Goal: Transaction & Acquisition: Register for event/course

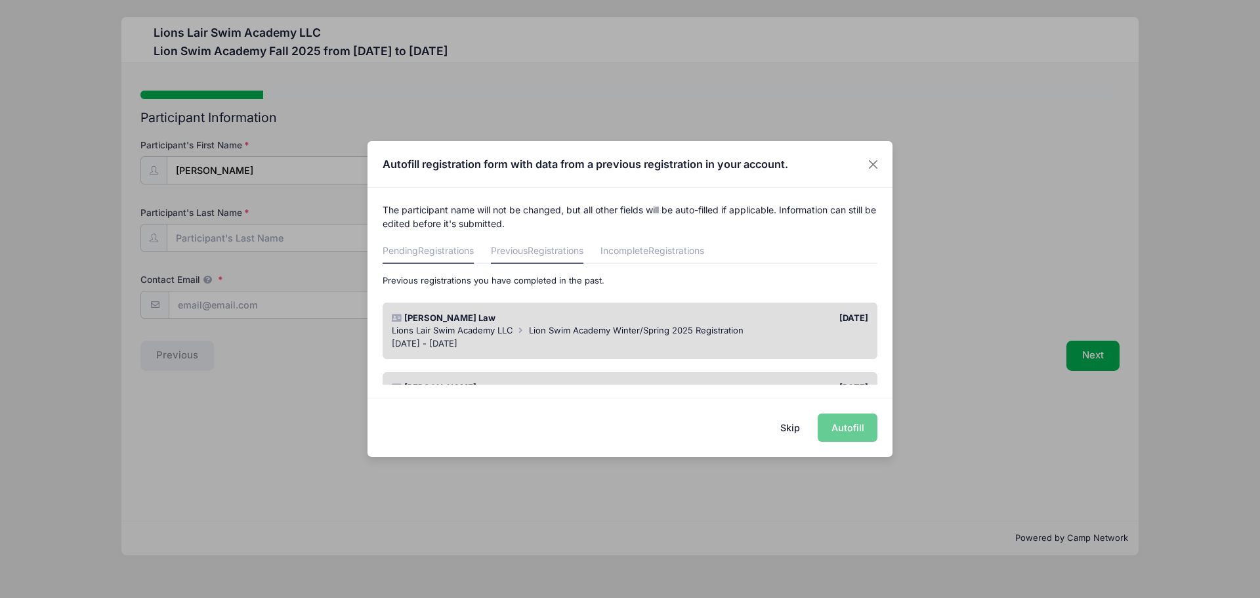
click at [447, 250] on span "Registrations" at bounding box center [446, 250] width 56 height 11
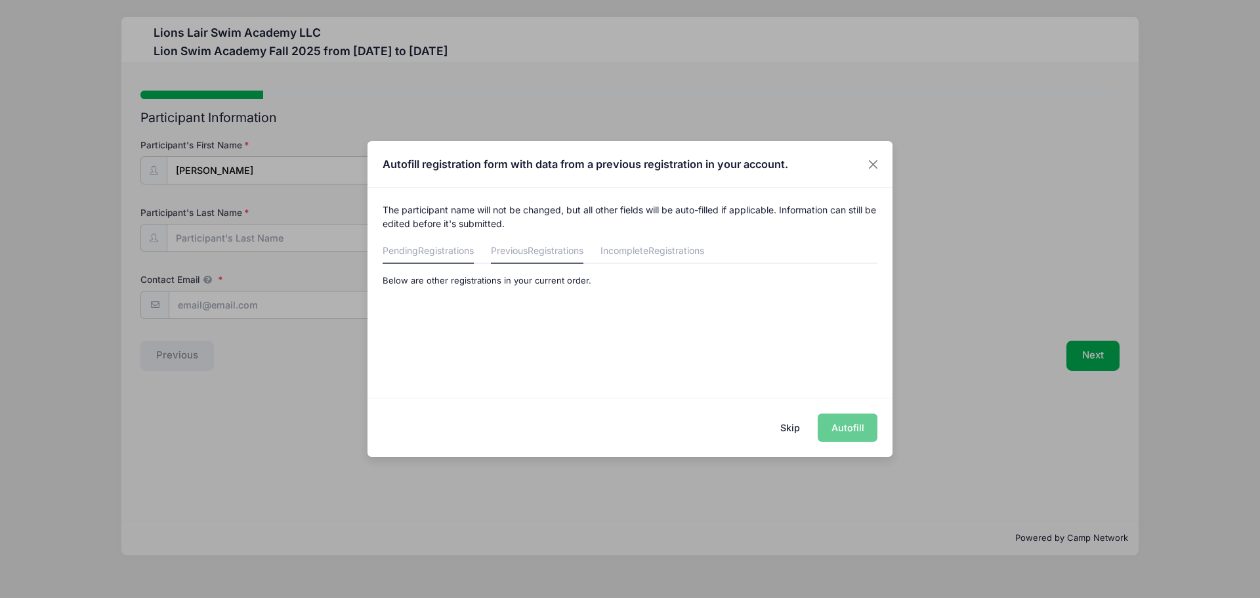
click at [538, 245] on span "Registrations" at bounding box center [556, 250] width 56 height 11
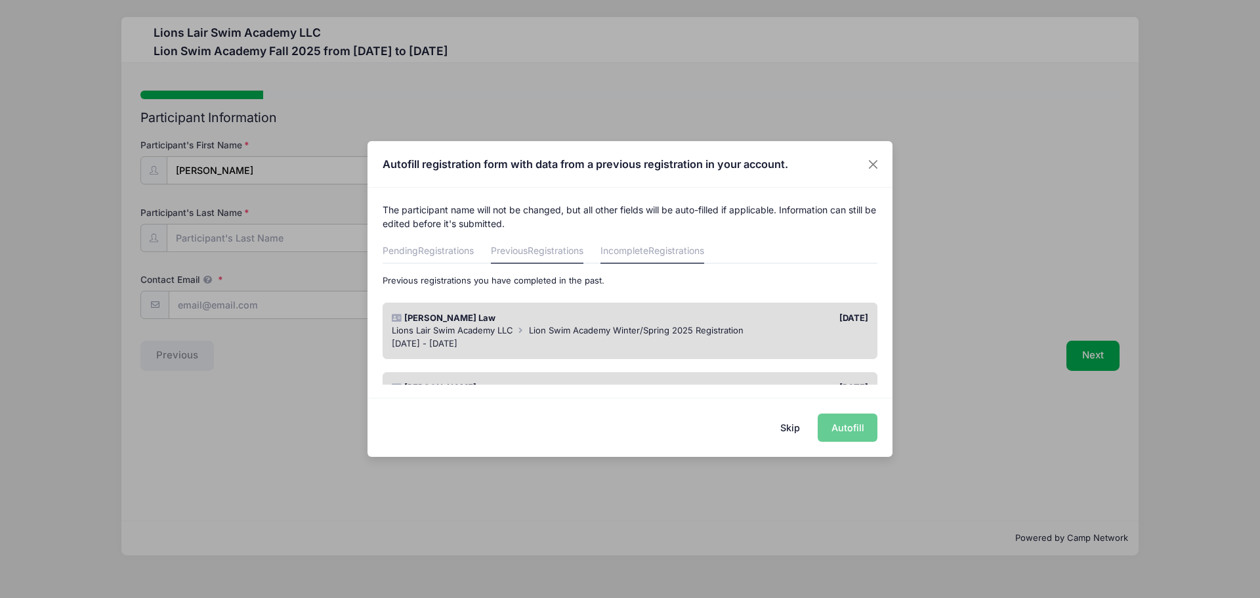
click at [641, 255] on link "Incomplete Registrations" at bounding box center [653, 252] width 104 height 24
click at [531, 245] on link "Previous Registrations" at bounding box center [537, 252] width 93 height 24
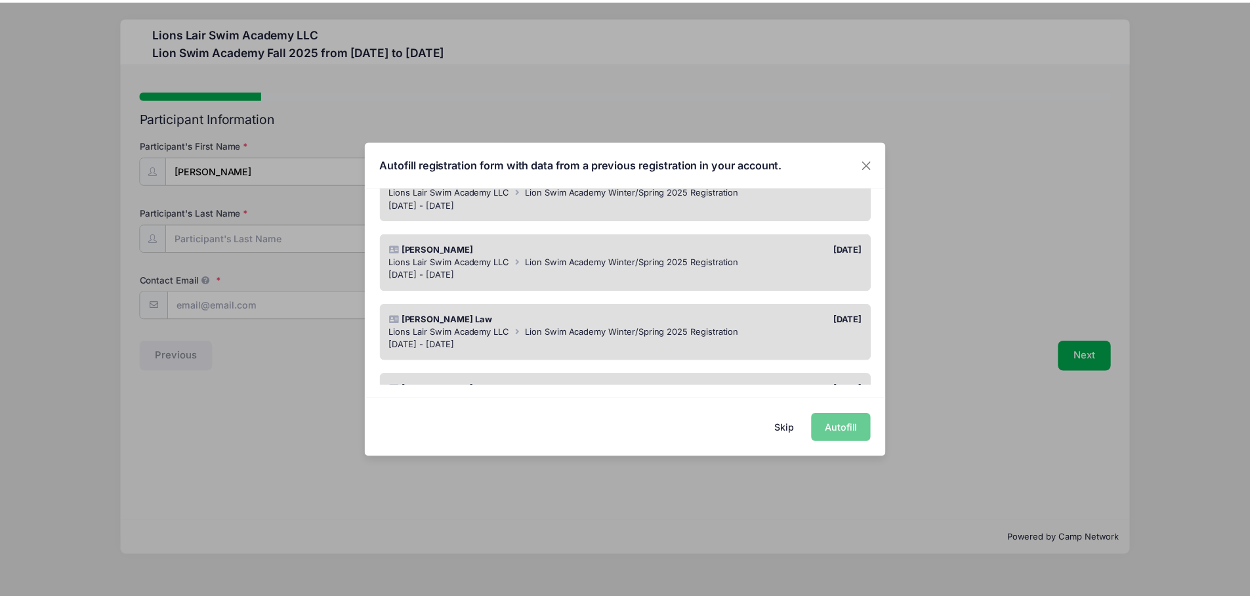
scroll to position [140, 0]
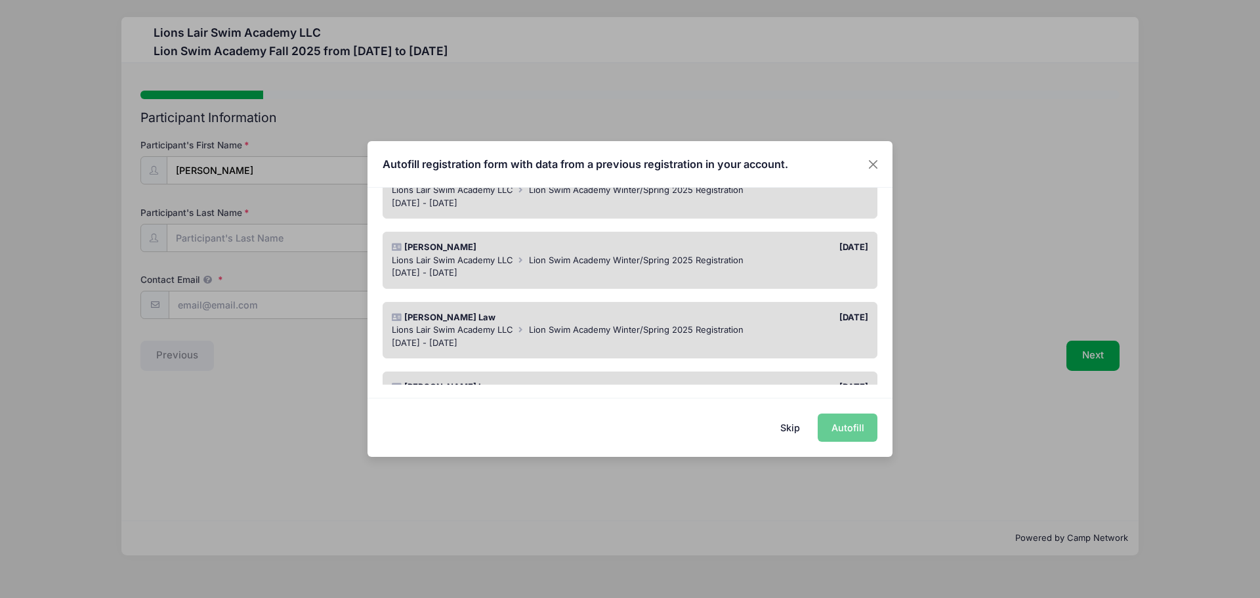
click at [688, 326] on span "Lion Swim Academy Winter/Spring 2025 Registration" at bounding box center [636, 329] width 215 height 11
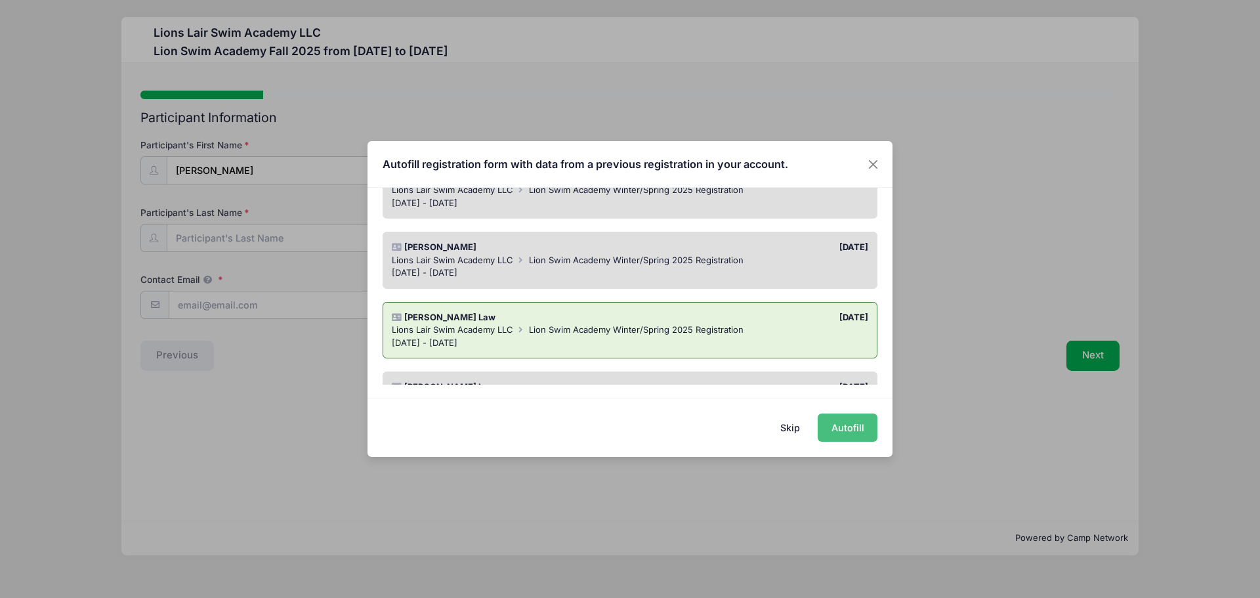
click at [839, 423] on button "Autofill" at bounding box center [848, 428] width 60 height 28
type input "[EMAIL_ADDRESS][DOMAIN_NAME]"
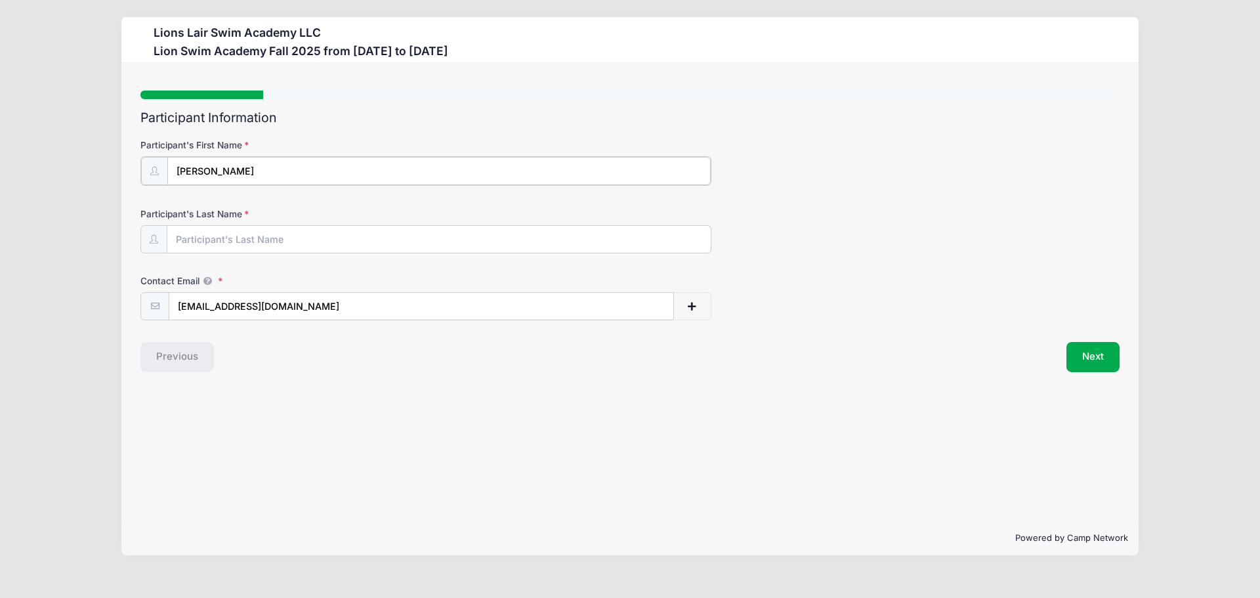
click at [251, 163] on input "hudson" at bounding box center [439, 171] width 544 height 28
drag, startPoint x: 243, startPoint y: 167, endPoint x: 96, endPoint y: 173, distance: 146.5
click at [96, 173] on div "Lions Lair Swim Academy LLC Lion Swim Academy Fall 2025 from 09/09 to 12/18/202…" at bounding box center [630, 286] width 1221 height 572
type input "Hudson"
type input "Law"
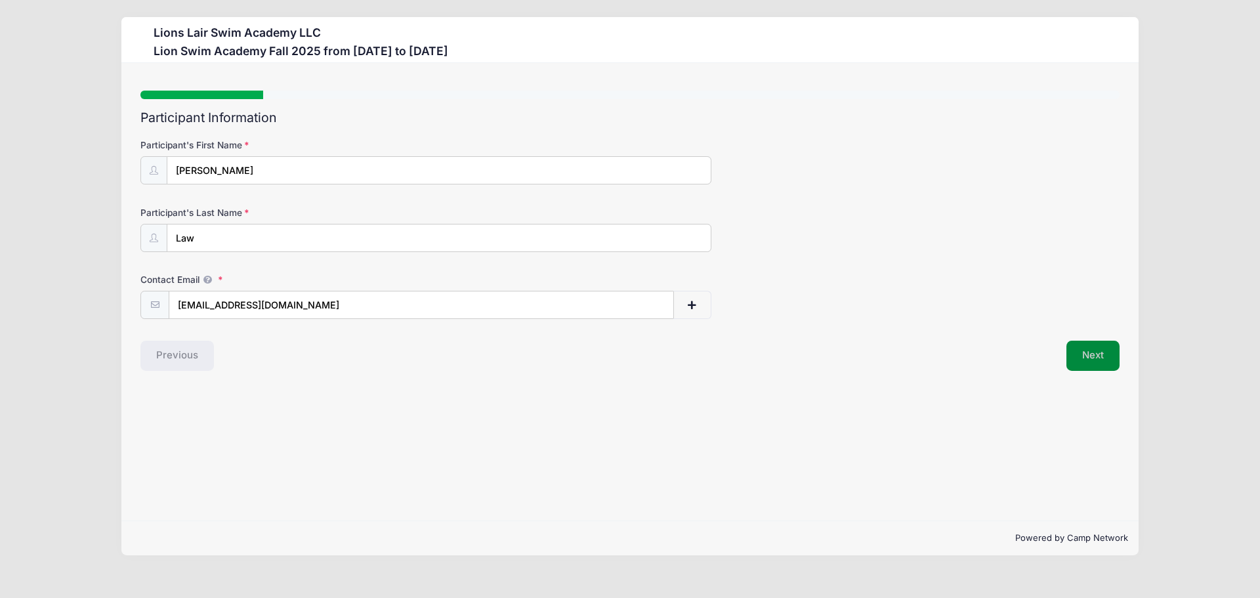
click at [1090, 363] on button "Next" at bounding box center [1093, 356] width 53 height 30
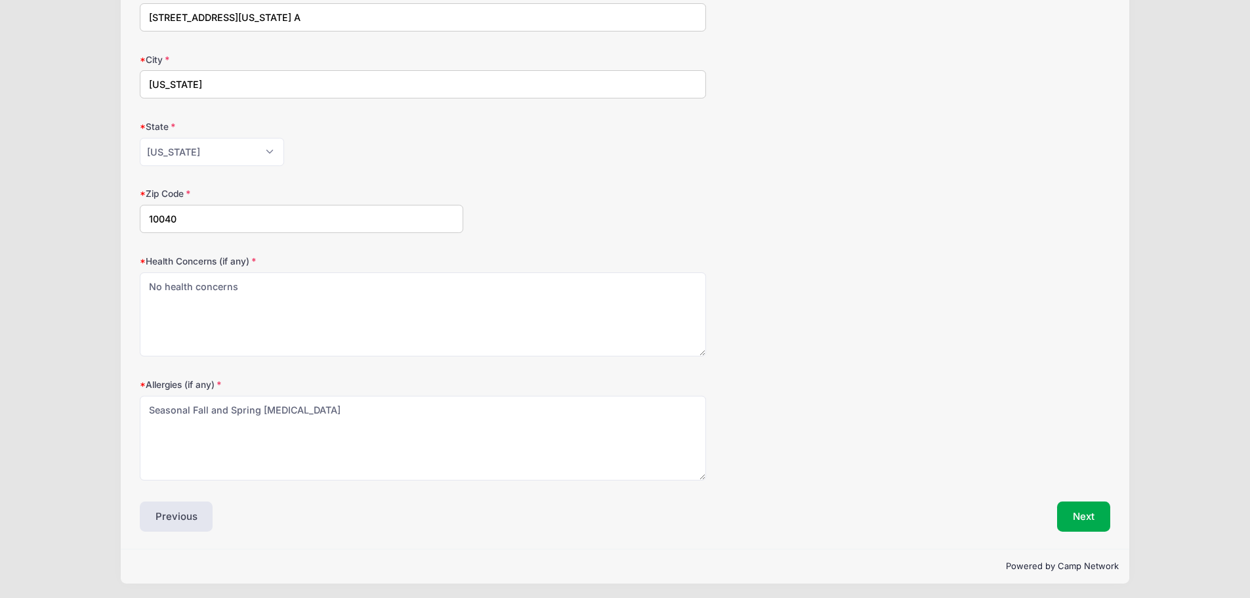
scroll to position [425, 0]
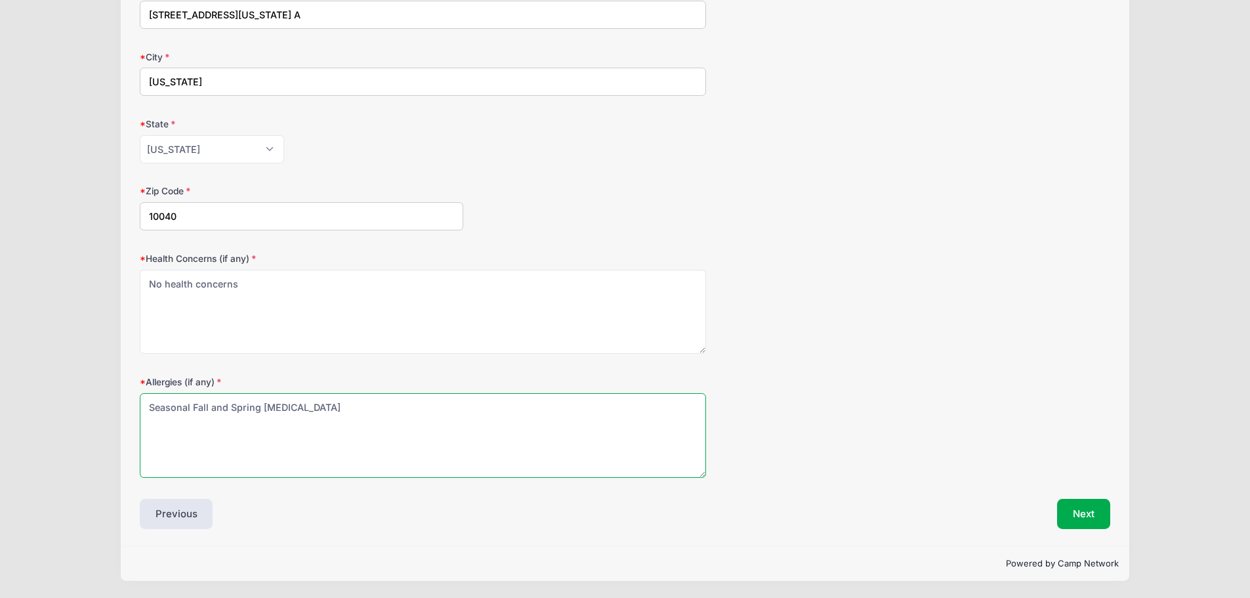
drag, startPoint x: 382, startPoint y: 412, endPoint x: 66, endPoint y: 417, distance: 315.8
click at [66, 417] on div "Lions Lair Swim Academy LLC Lion Swim Academy Fall 2025 from 09/09 to 12/18/202…" at bounding box center [625, 86] width 1211 height 1023
type textarea "Year round environmental allergies"
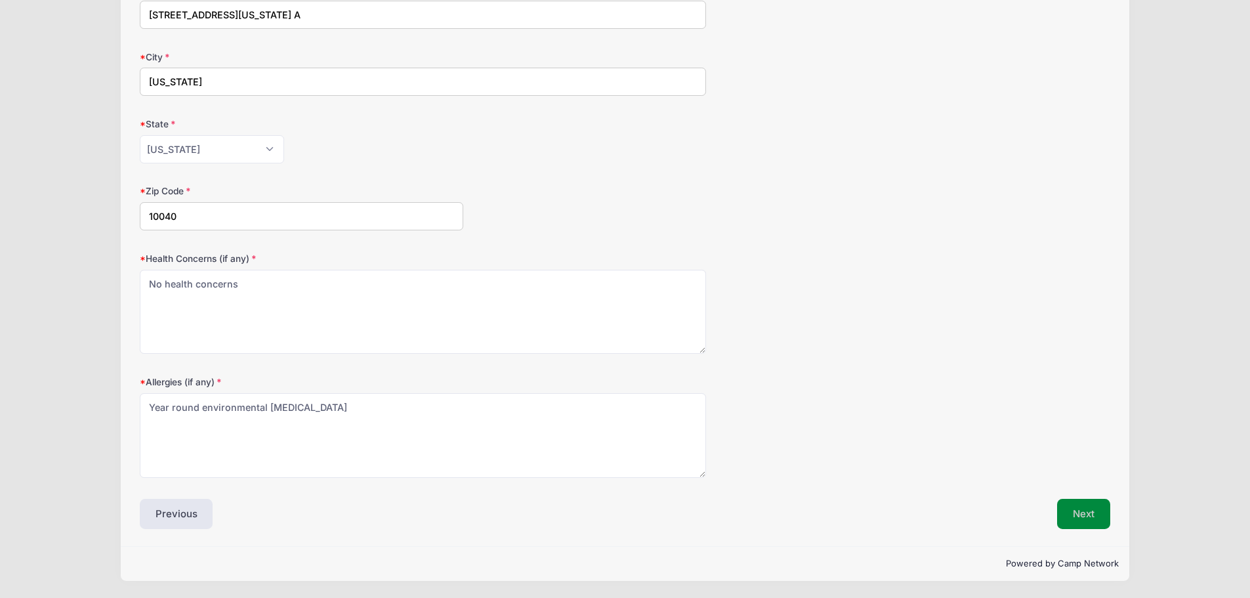
click at [1075, 511] on button "Next" at bounding box center [1083, 514] width 53 height 30
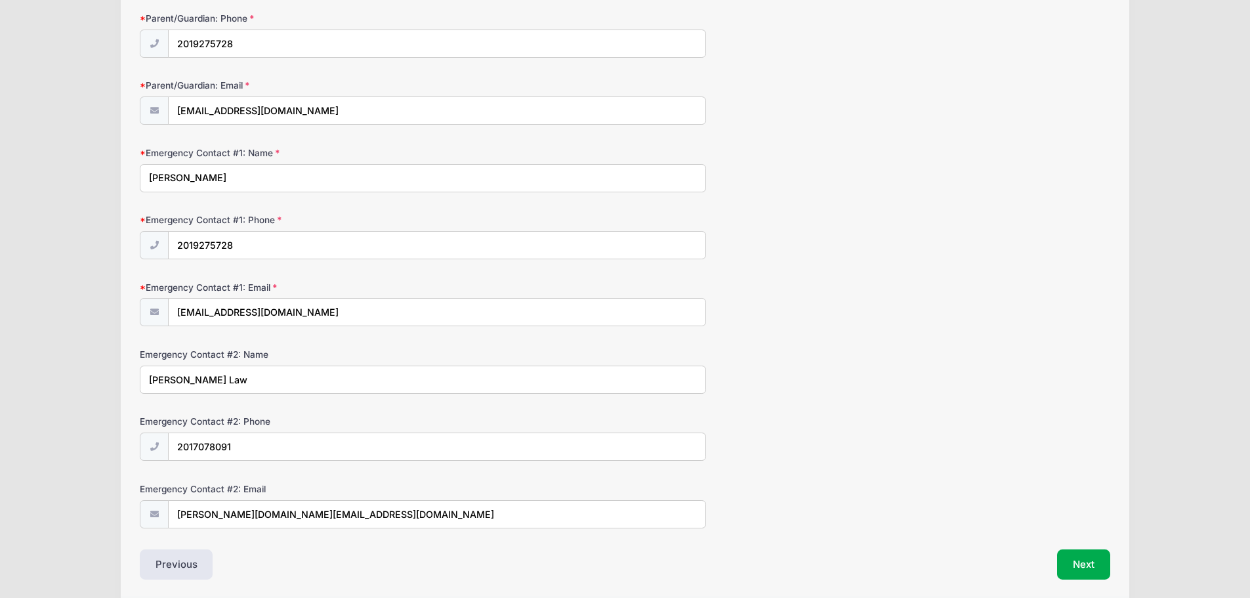
scroll to position [195, 0]
click at [1065, 561] on button "Next" at bounding box center [1083, 564] width 53 height 30
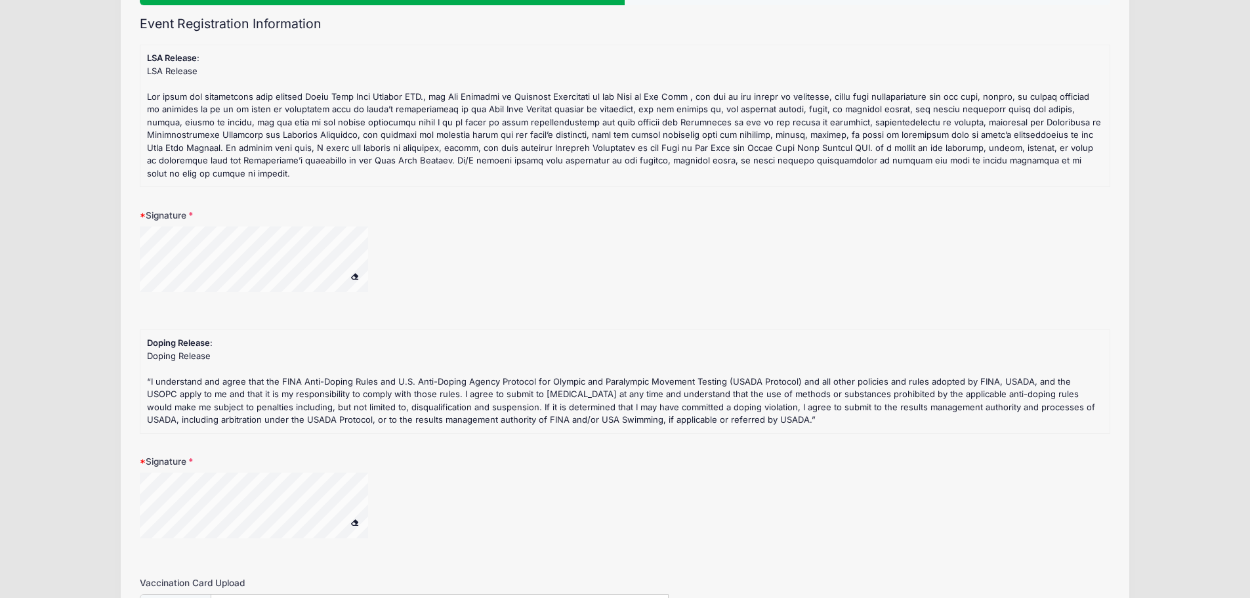
scroll to position [0, 0]
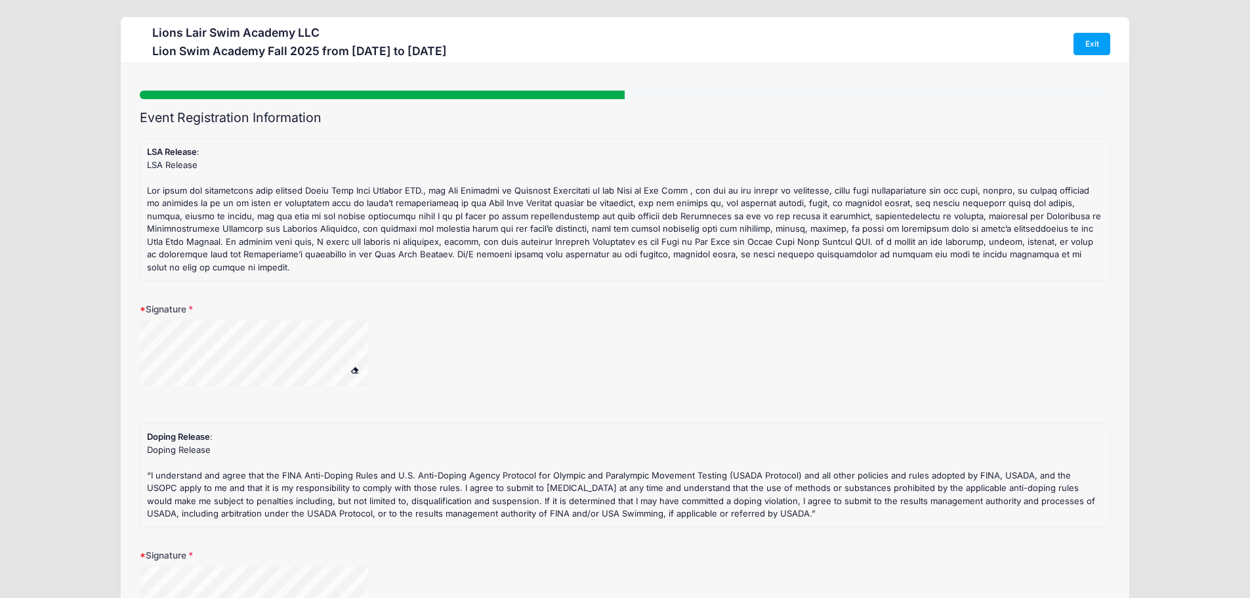
click at [353, 367] on span at bounding box center [355, 369] width 9 height 7
click at [356, 371] on span at bounding box center [355, 369] width 9 height 7
click at [354, 369] on span at bounding box center [355, 369] width 9 height 7
click at [261, 325] on div "Signature" at bounding box center [625, 353] width 971 height 100
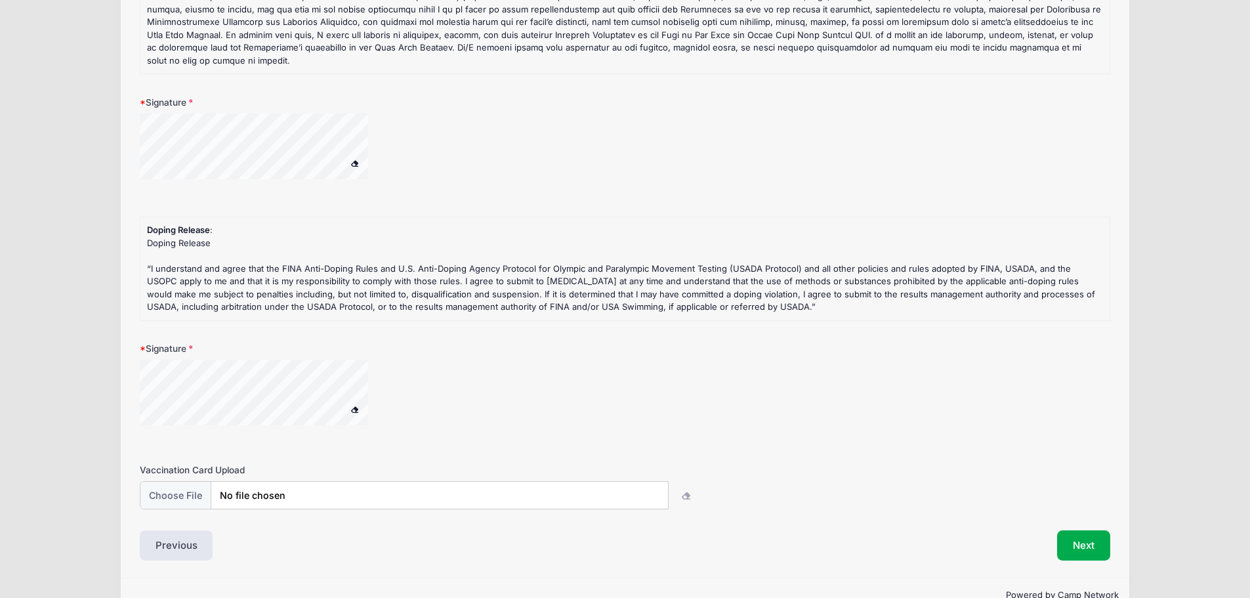
scroll to position [238, 0]
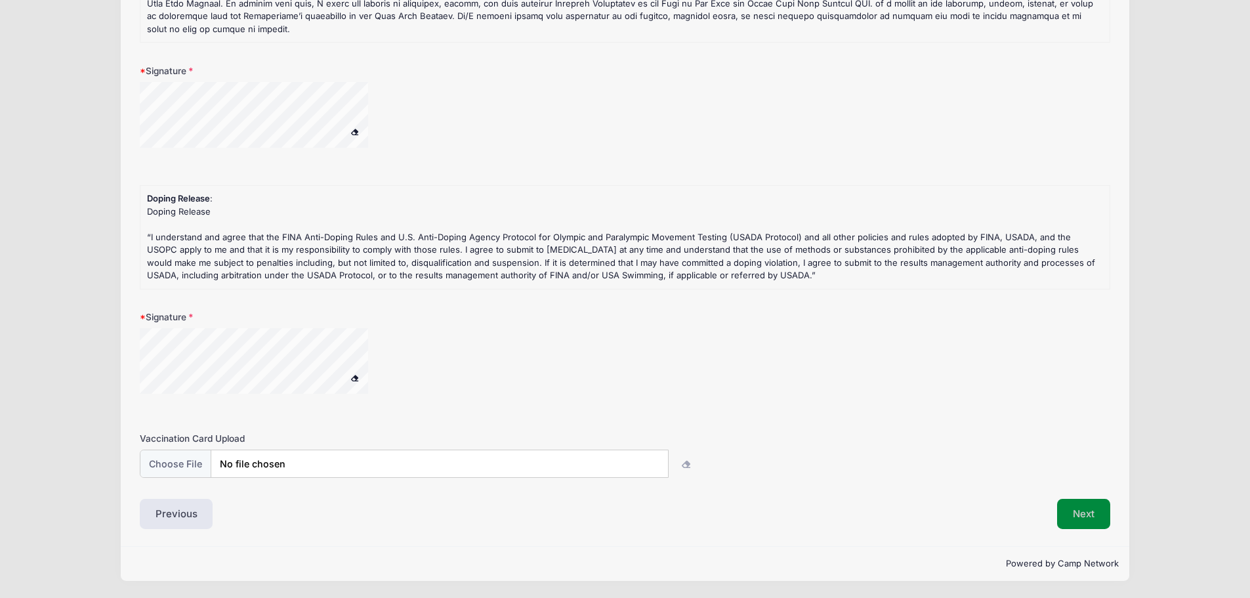
click at [1071, 505] on button "Next" at bounding box center [1083, 514] width 53 height 30
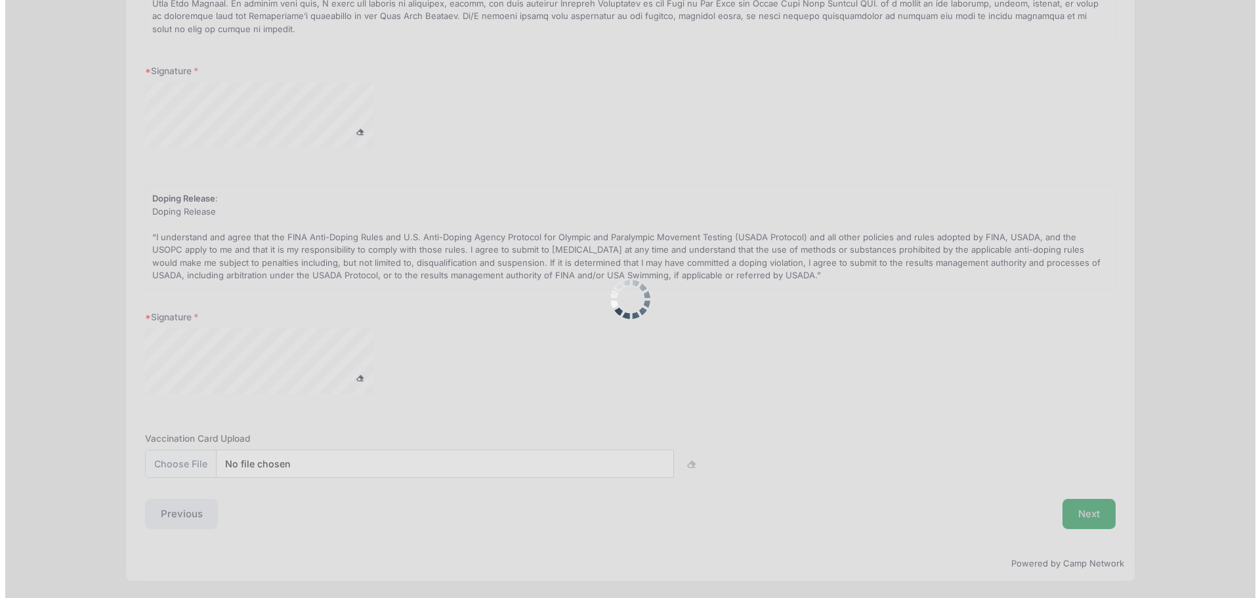
scroll to position [0, 0]
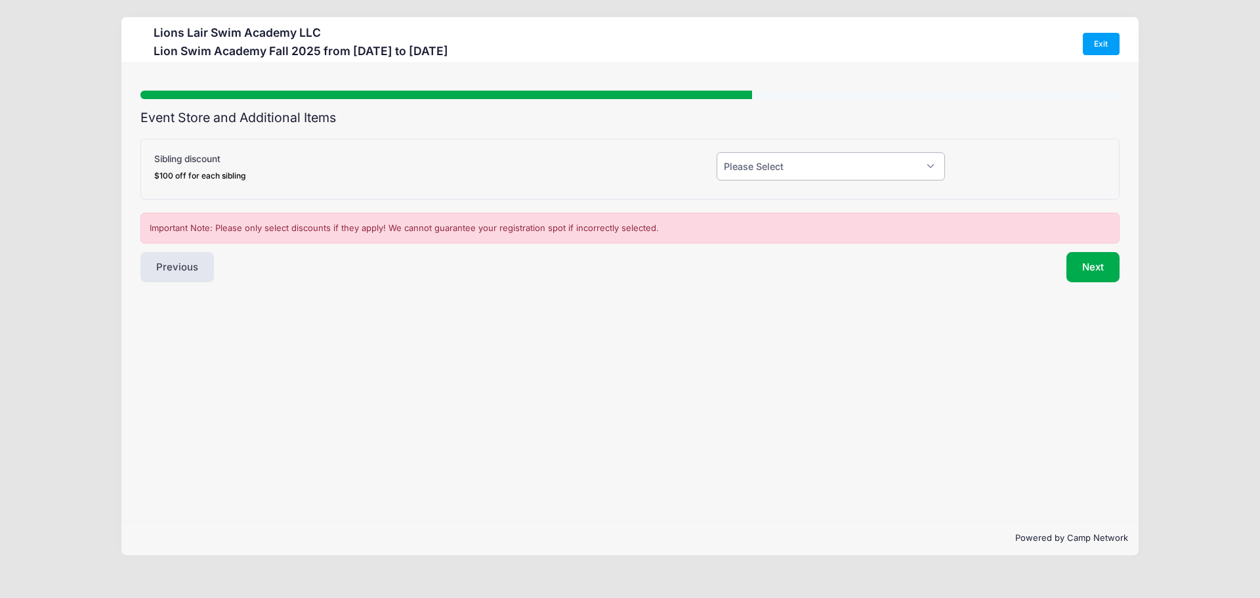
click at [761, 176] on select "Please Select Yes (-$100.00) No" at bounding box center [831, 166] width 228 height 28
click at [681, 325] on div "Step 5 /7 Step 1 Step 2 Step 3 Step 4 Step 5 Policies Extra Items Summary Parti…" at bounding box center [629, 292] width 1017 height 458
click at [769, 172] on select "Please Select Yes (-$100.00) No" at bounding box center [831, 166] width 228 height 28
select select "1"
click at [717, 152] on select "Please Select Yes (-$100.00) No" at bounding box center [831, 166] width 228 height 28
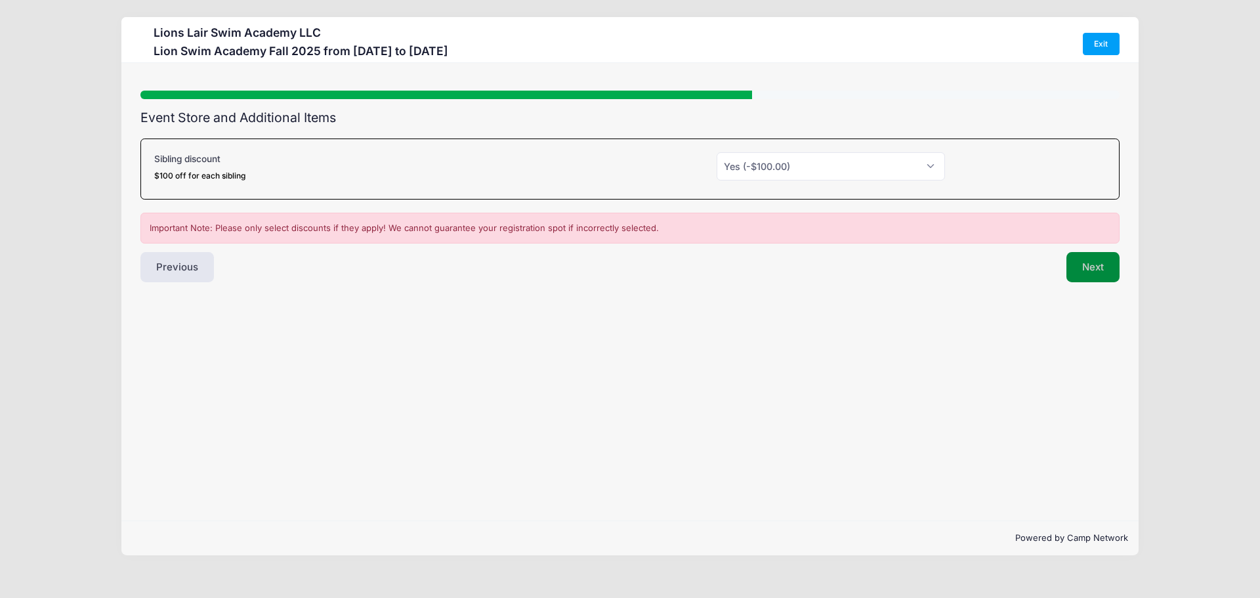
click at [1099, 267] on button "Next" at bounding box center [1093, 267] width 53 height 30
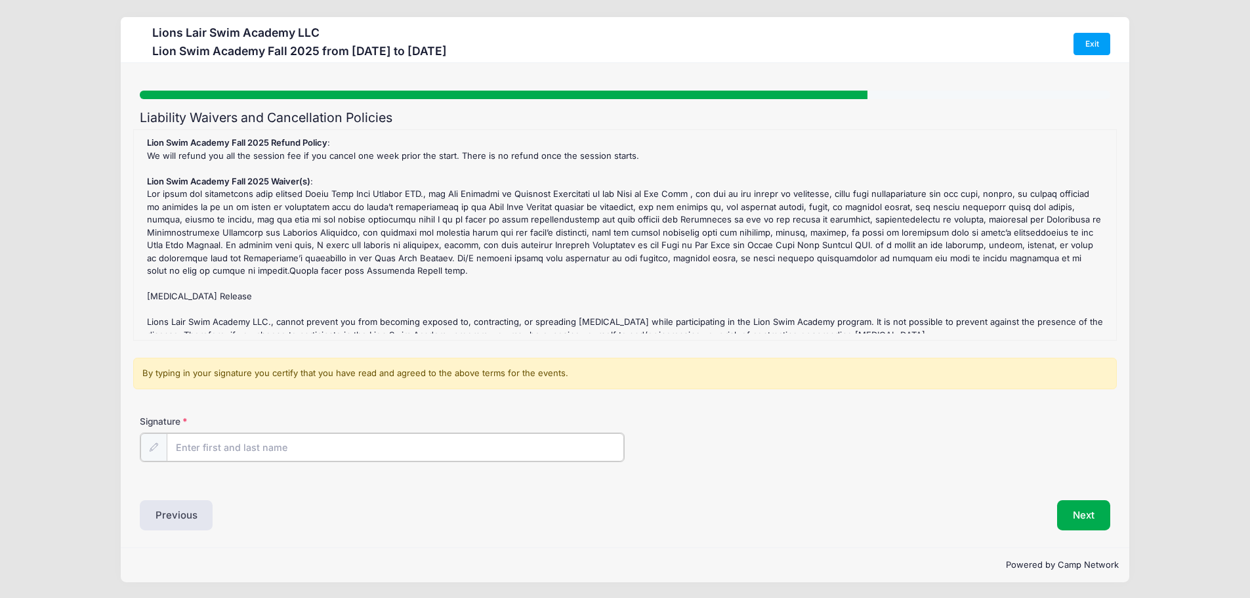
click at [366, 446] on input "Signature" at bounding box center [396, 447] width 458 height 28
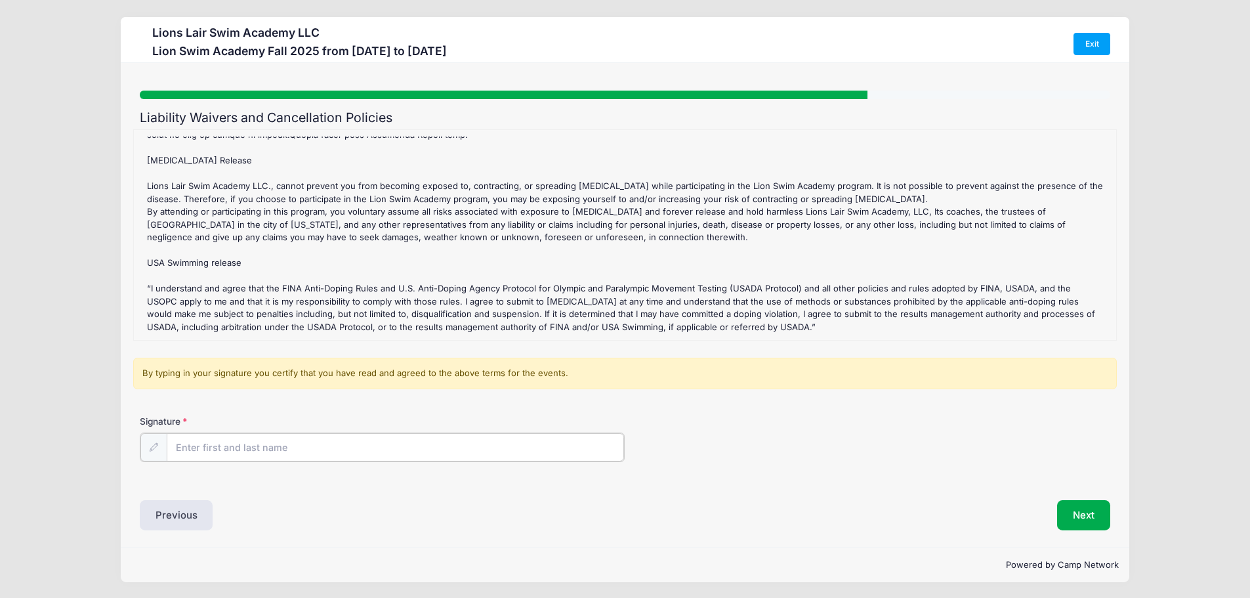
scroll to position [1, 0]
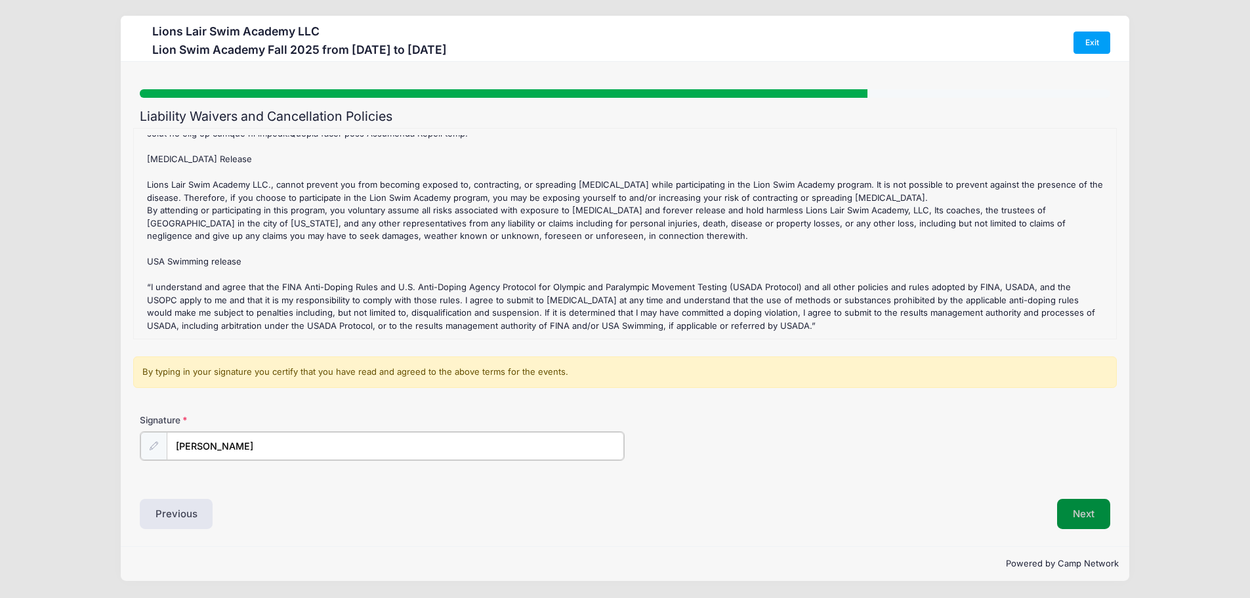
type input "Olivia Koentjoro"
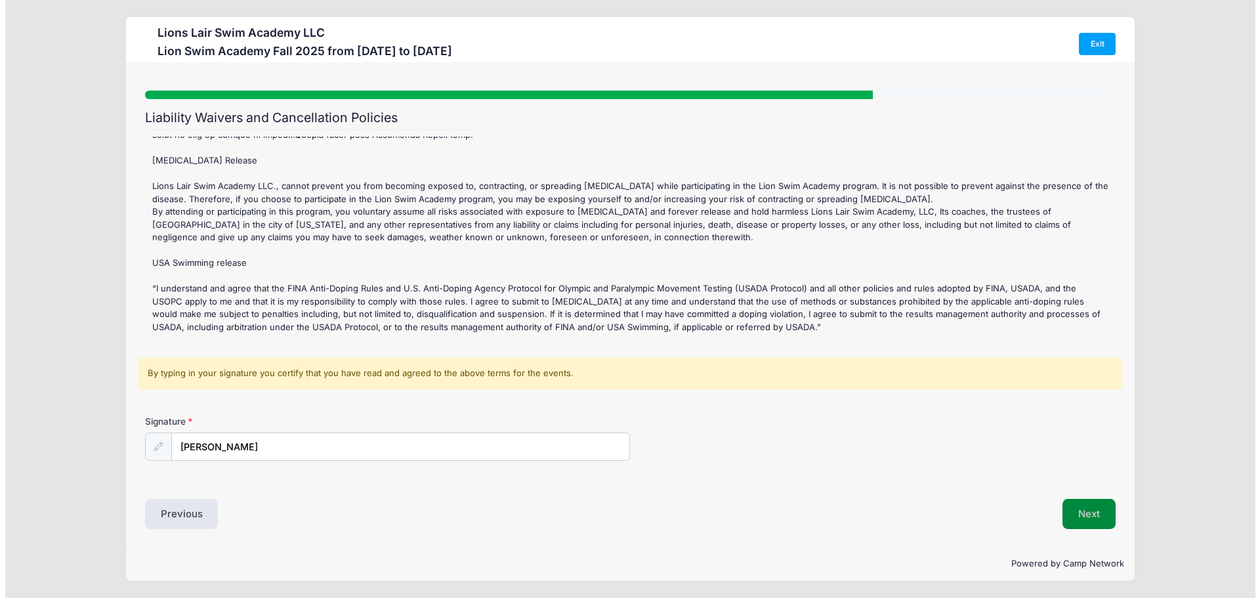
scroll to position [0, 0]
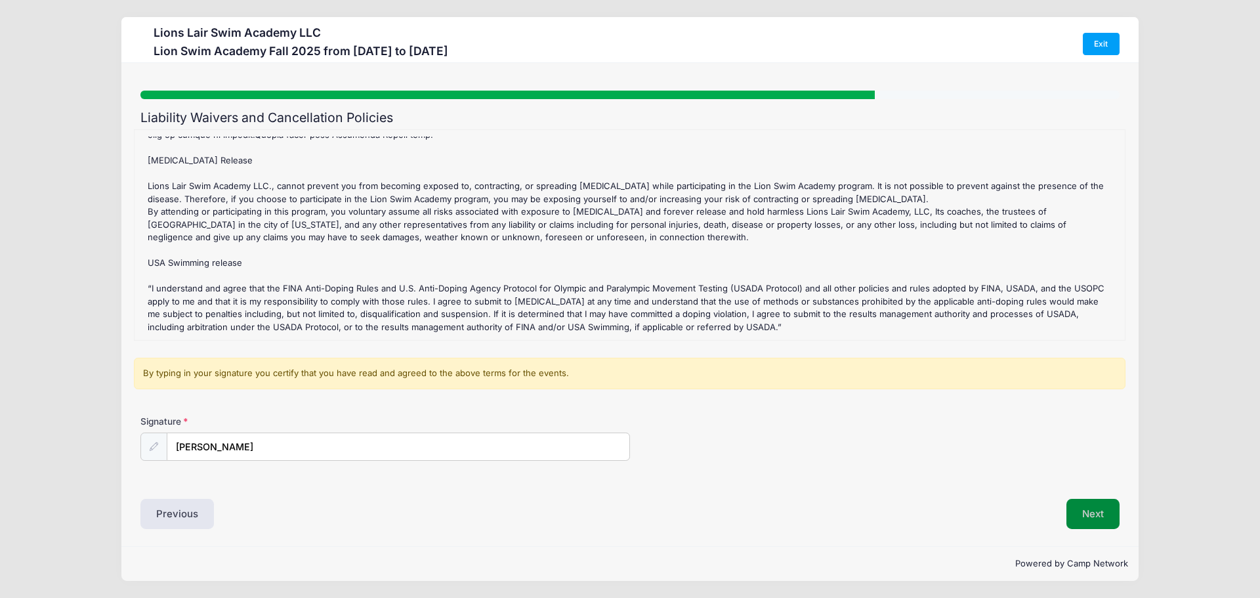
click at [1101, 523] on button "Next" at bounding box center [1093, 514] width 53 height 30
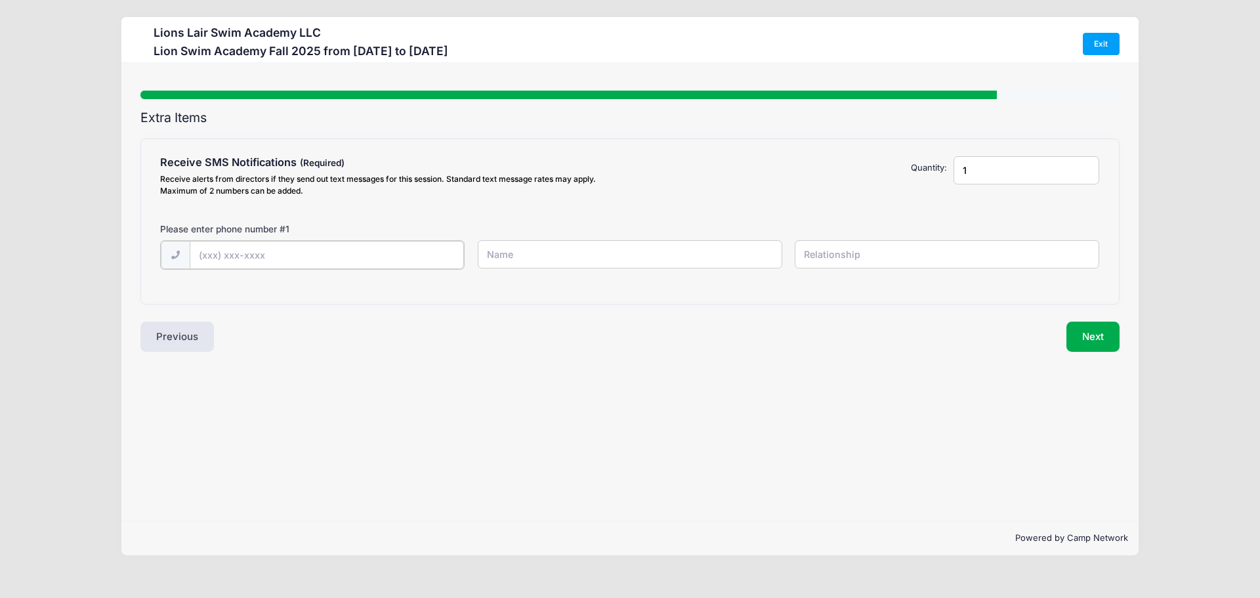
click at [433, 263] on input "text" at bounding box center [327, 255] width 275 height 28
type input "(201) 927-5728"
click at [627, 255] on input "text" at bounding box center [630, 254] width 305 height 28
type input "Olivia Koentjoro"
click at [924, 244] on input "text" at bounding box center [947, 254] width 305 height 28
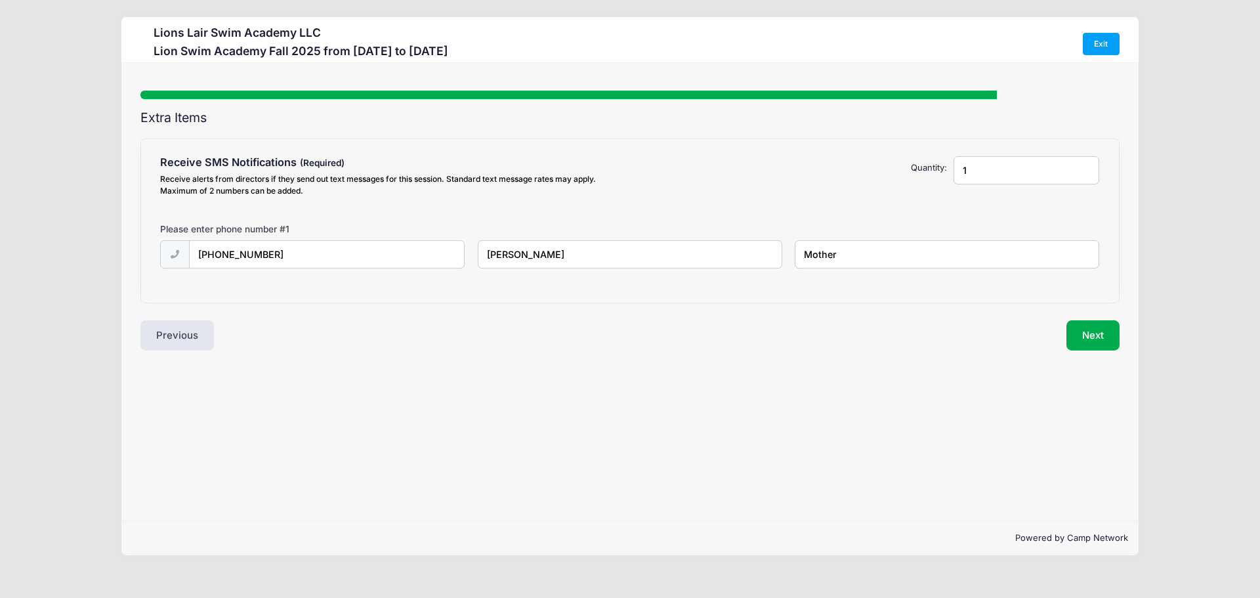
type input "Mother"
drag, startPoint x: 983, startPoint y: 179, endPoint x: 949, endPoint y: 174, distance: 35.1
click at [949, 175] on div "1" at bounding box center [1026, 178] width 159 height 45
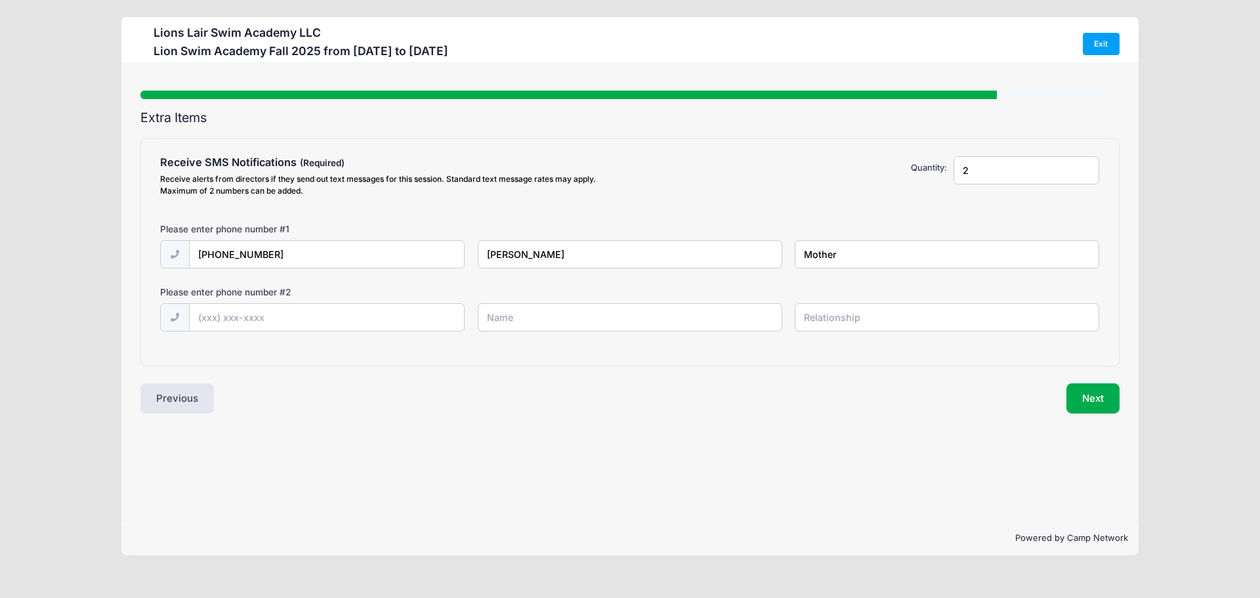
type input "2"
click at [398, 317] on input "text" at bounding box center [327, 318] width 275 height 28
type input "(201) 707-8091"
click at [539, 326] on input "text" at bounding box center [630, 317] width 305 height 28
type input "Hansen Law"
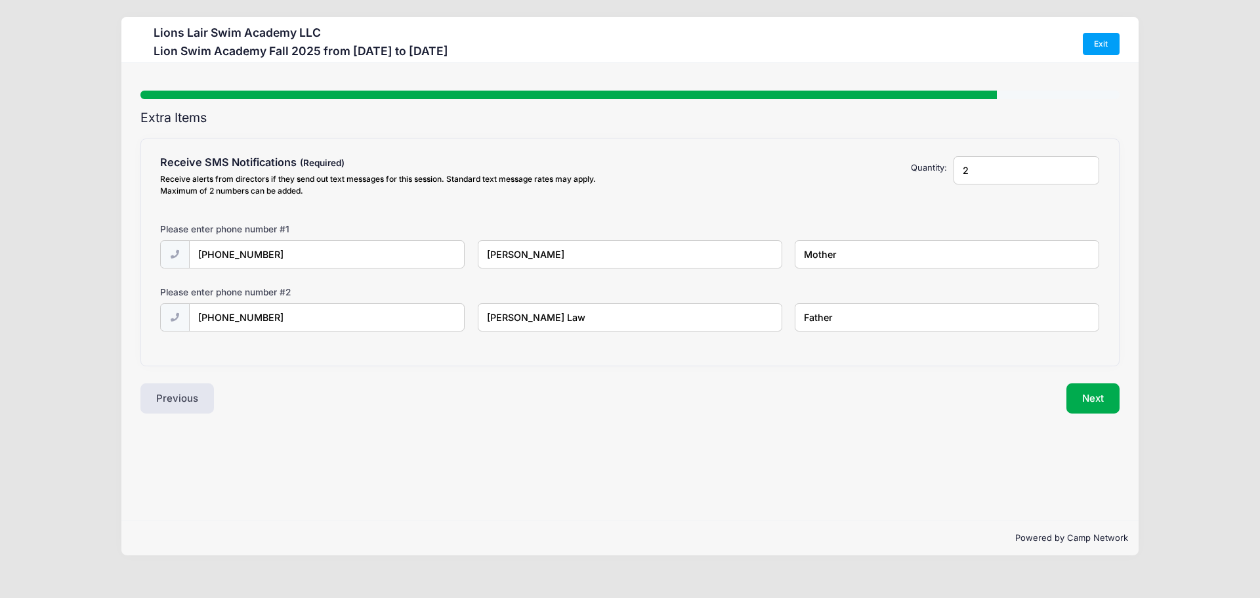
type input "Father"
click at [643, 466] on div "Step 7 /7 Step 1 Step 2 Step 3 Step 4 Step 5 Policies Extra Items Summary Parti…" at bounding box center [629, 292] width 1017 height 458
click at [1076, 403] on button "Next" at bounding box center [1093, 398] width 53 height 30
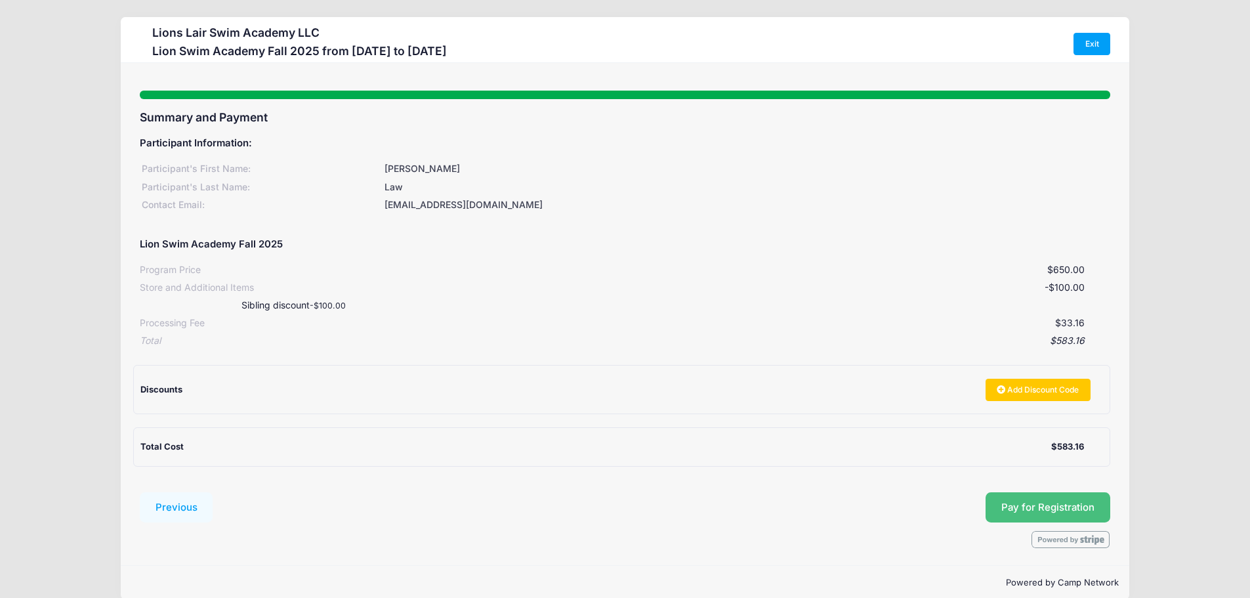
click at [1086, 501] on span "Pay for Registration" at bounding box center [1048, 507] width 93 height 12
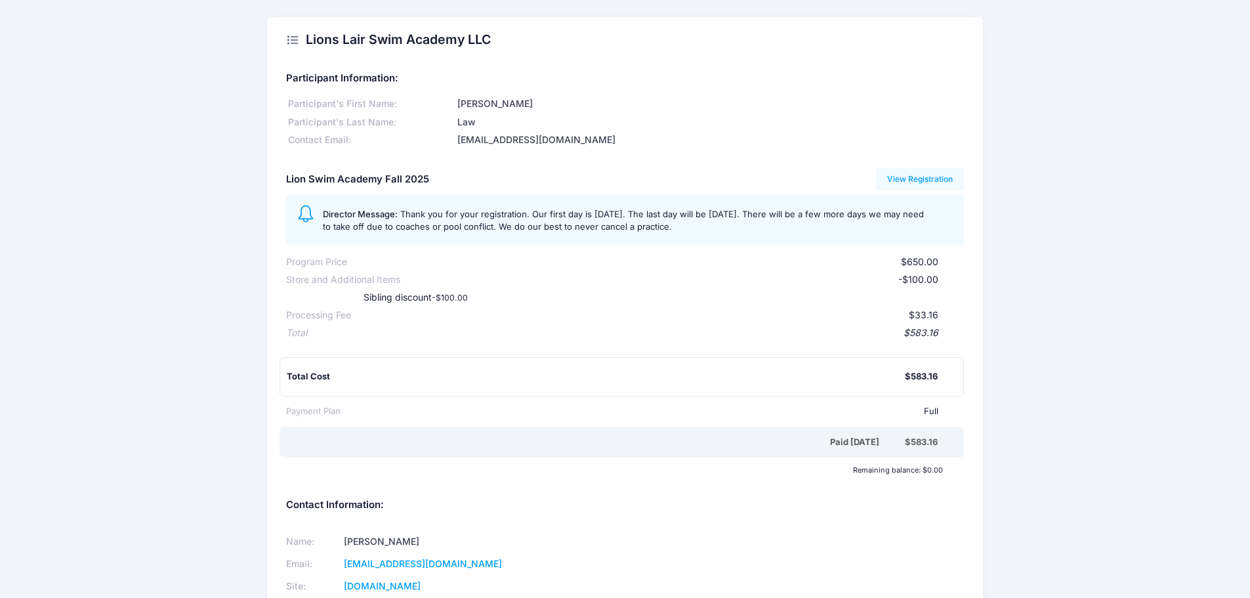
click at [292, 40] on icon at bounding box center [292, 40] width 13 height 0
click at [293, 40] on icon at bounding box center [292, 40] width 13 height 0
drag, startPoint x: 293, startPoint y: 37, endPoint x: 360, endPoint y: 58, distance: 69.5
click at [298, 37] on div "Lions Lair Swim Academy LLC" at bounding box center [388, 40] width 205 height 37
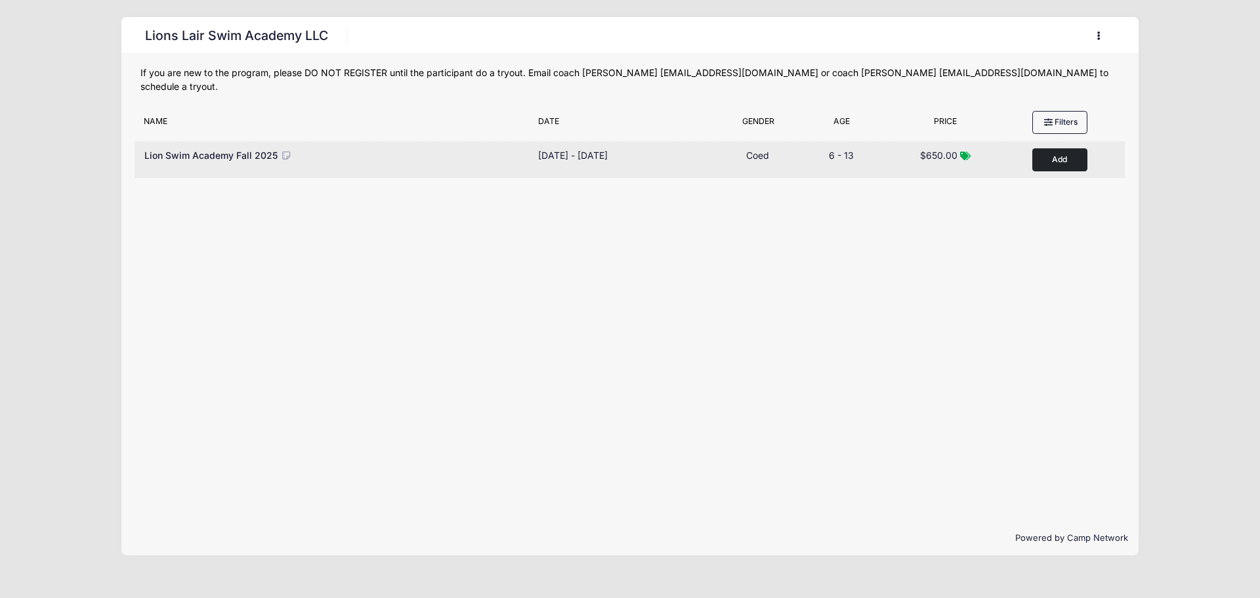
click at [1061, 150] on button "Add to Cart" at bounding box center [1060, 159] width 55 height 23
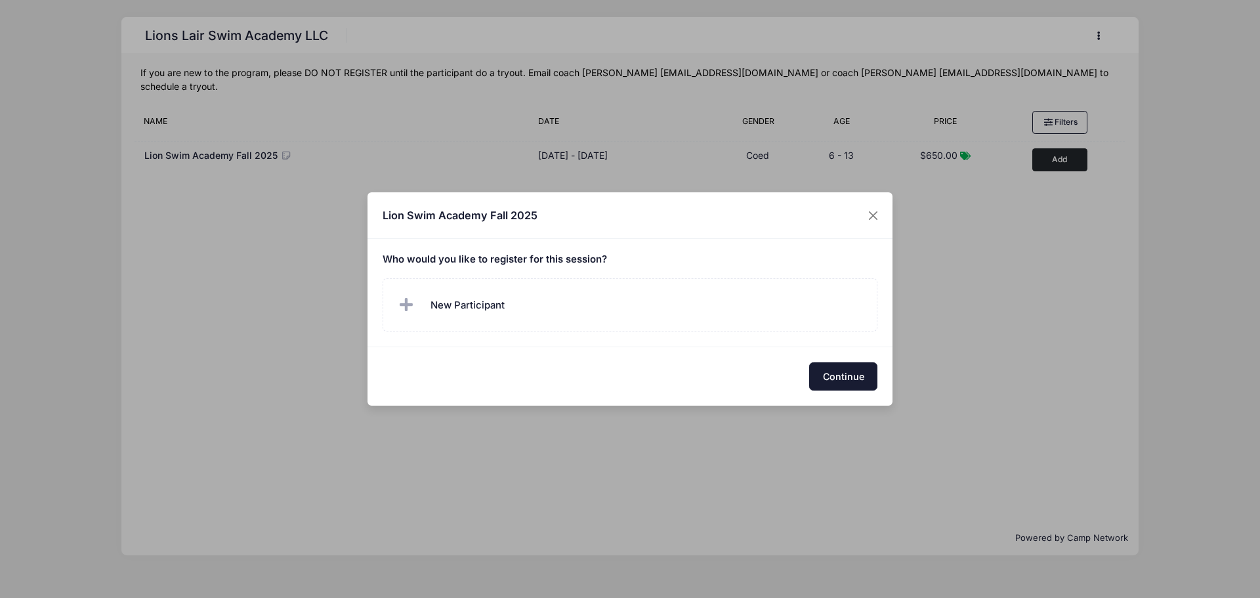
click at [836, 384] on button "Continue" at bounding box center [843, 376] width 68 height 28
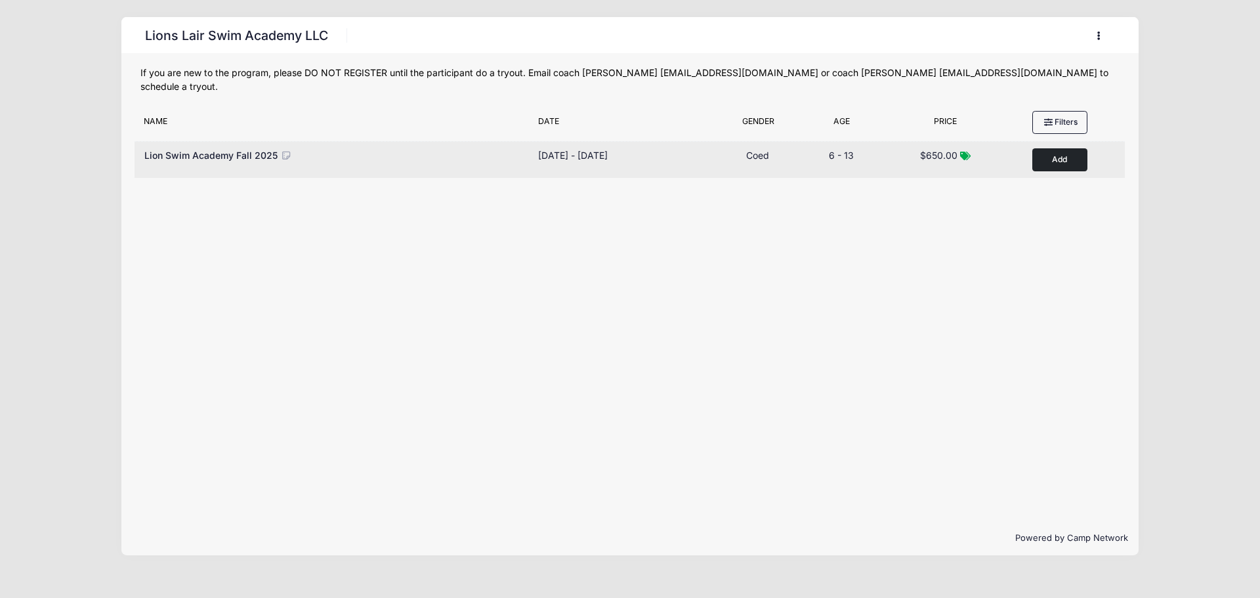
click at [1061, 148] on button "Add to Cart" at bounding box center [1060, 159] width 55 height 23
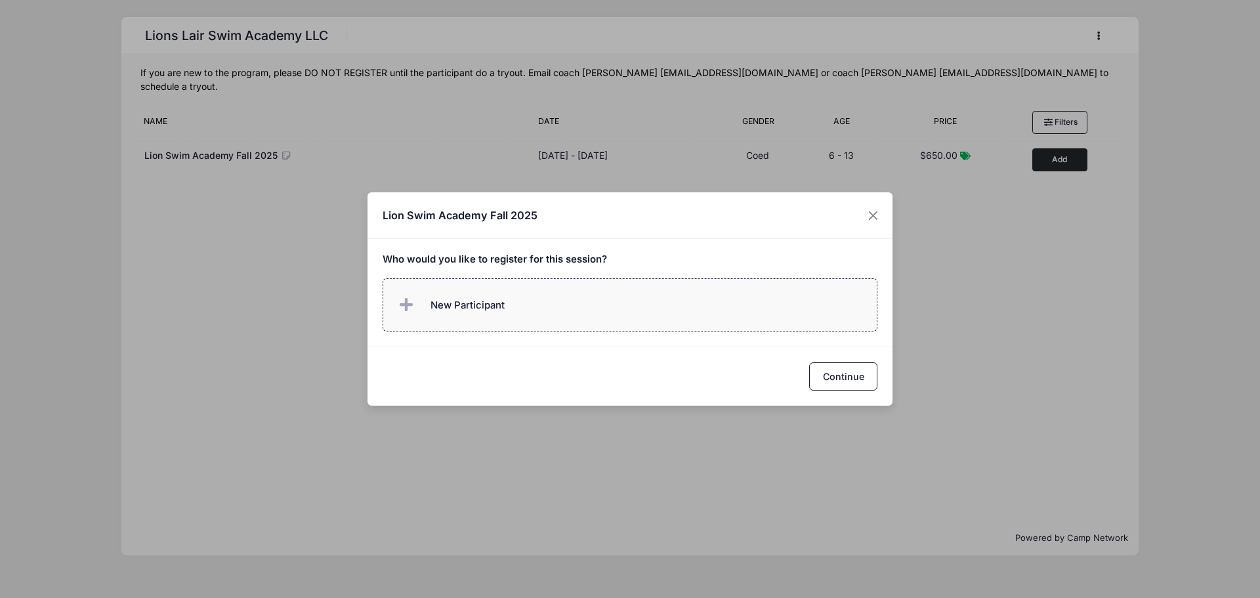
click at [576, 307] on label "New Participant" at bounding box center [631, 304] width 496 height 53
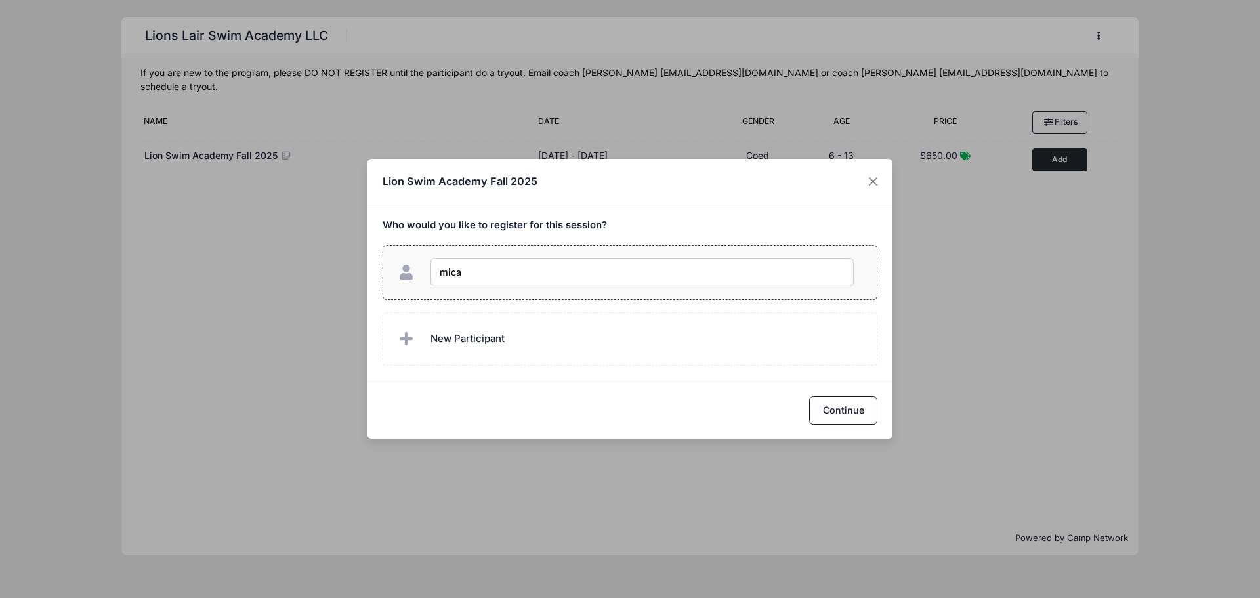
type input "micah"
checkbox input "true"
click at [878, 182] on button "Close" at bounding box center [874, 182] width 24 height 24
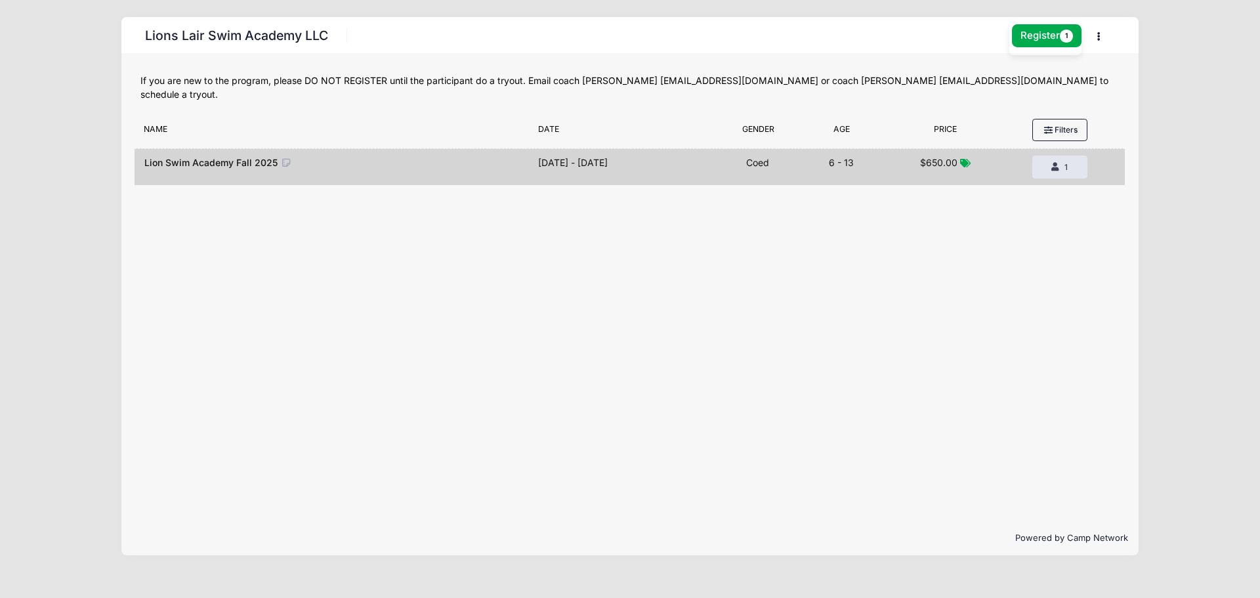
click at [1101, 35] on button "button" at bounding box center [1101, 36] width 35 height 23
click at [1007, 75] on link "My Account" at bounding box center [1038, 68] width 152 height 25
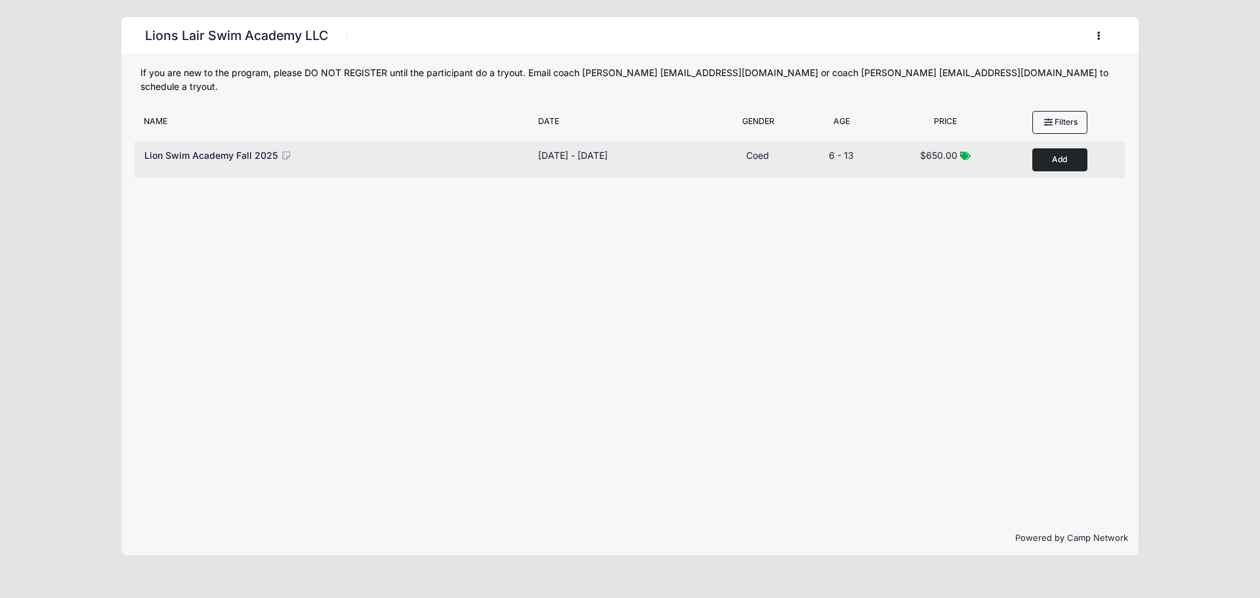
click at [1044, 148] on button "Add to Cart" at bounding box center [1060, 159] width 55 height 23
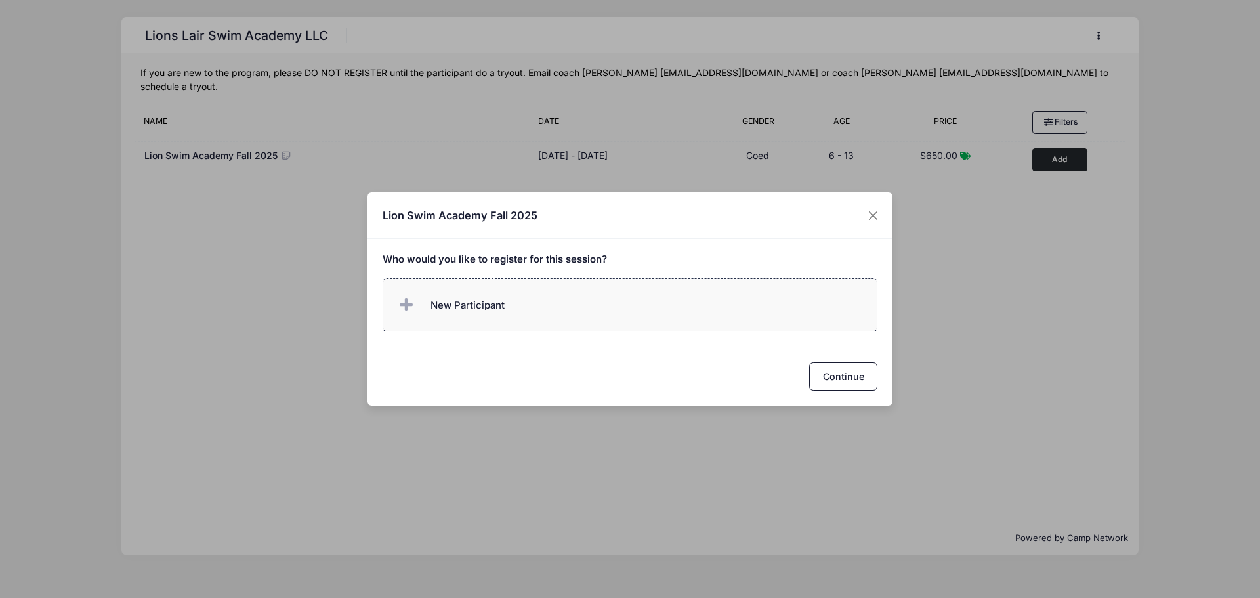
click at [660, 307] on label "New Participant" at bounding box center [631, 304] width 496 height 53
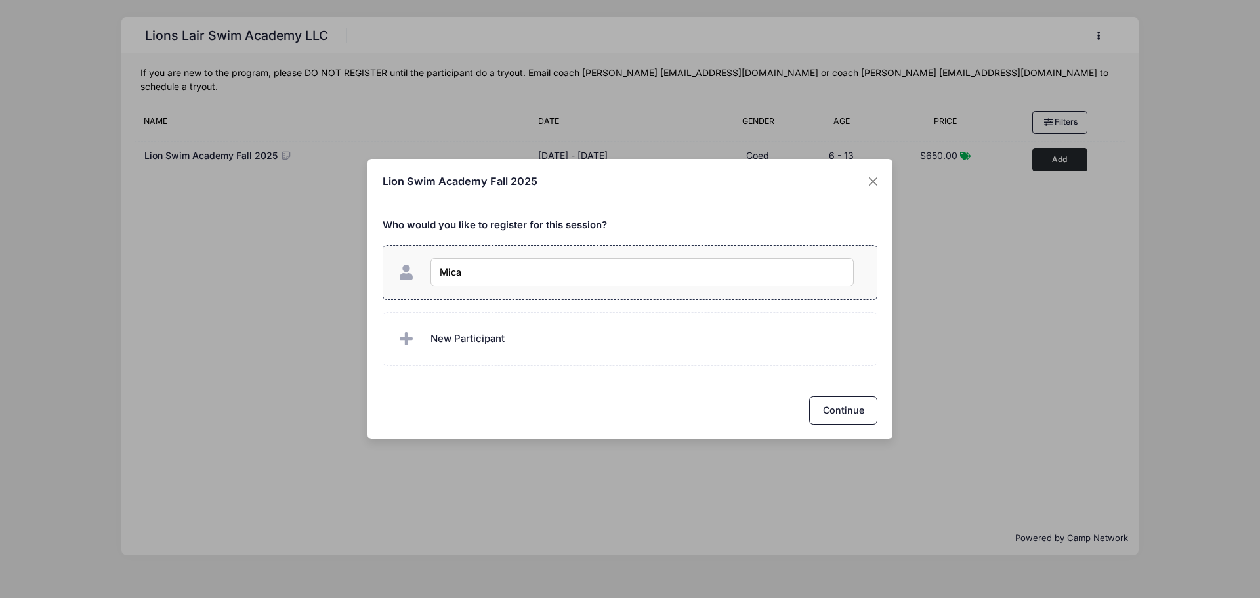
type input "Micah"
checkbox input "true"
click at [833, 419] on button "Continue" at bounding box center [843, 410] width 68 height 28
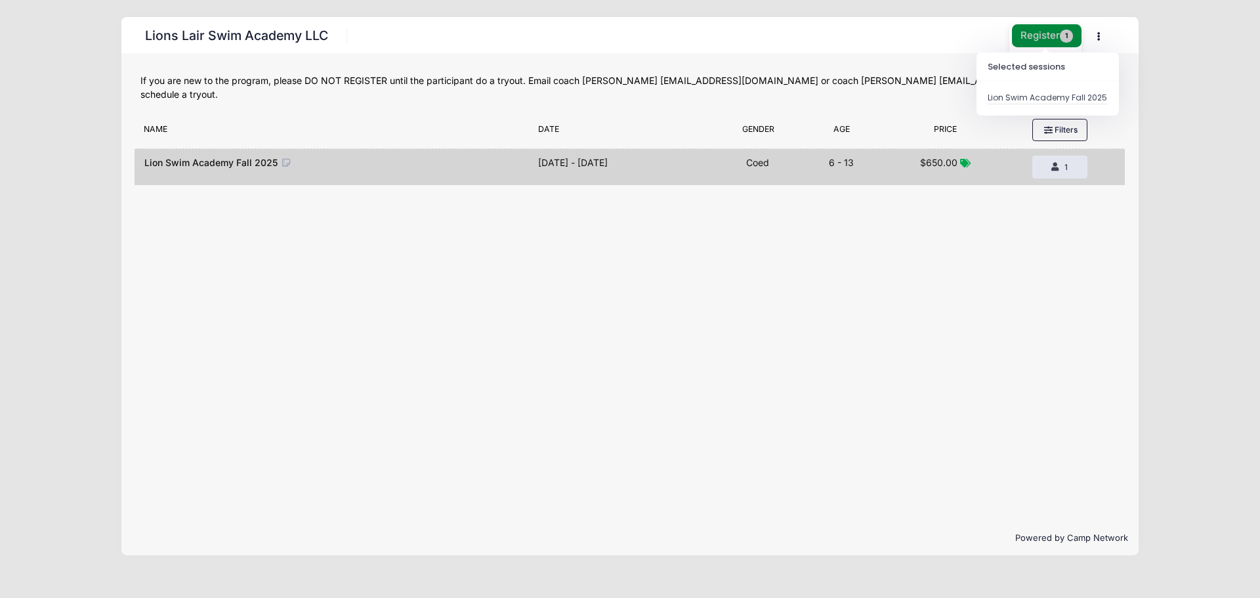
click at [1061, 37] on span "1" at bounding box center [1066, 36] width 13 height 13
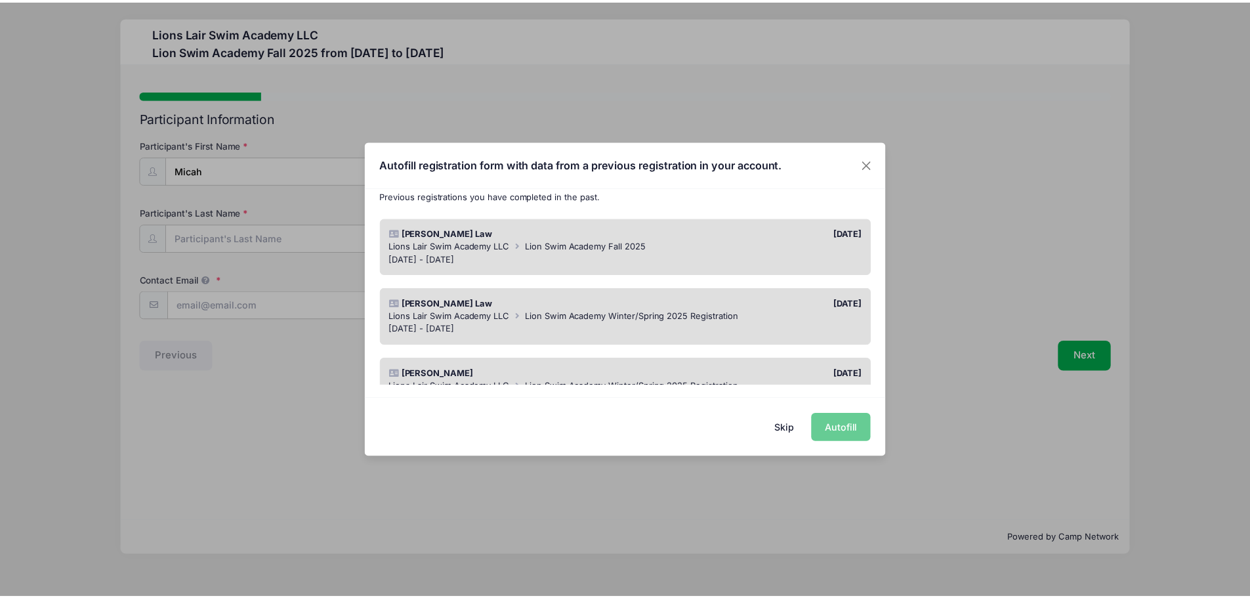
scroll to position [92, 0]
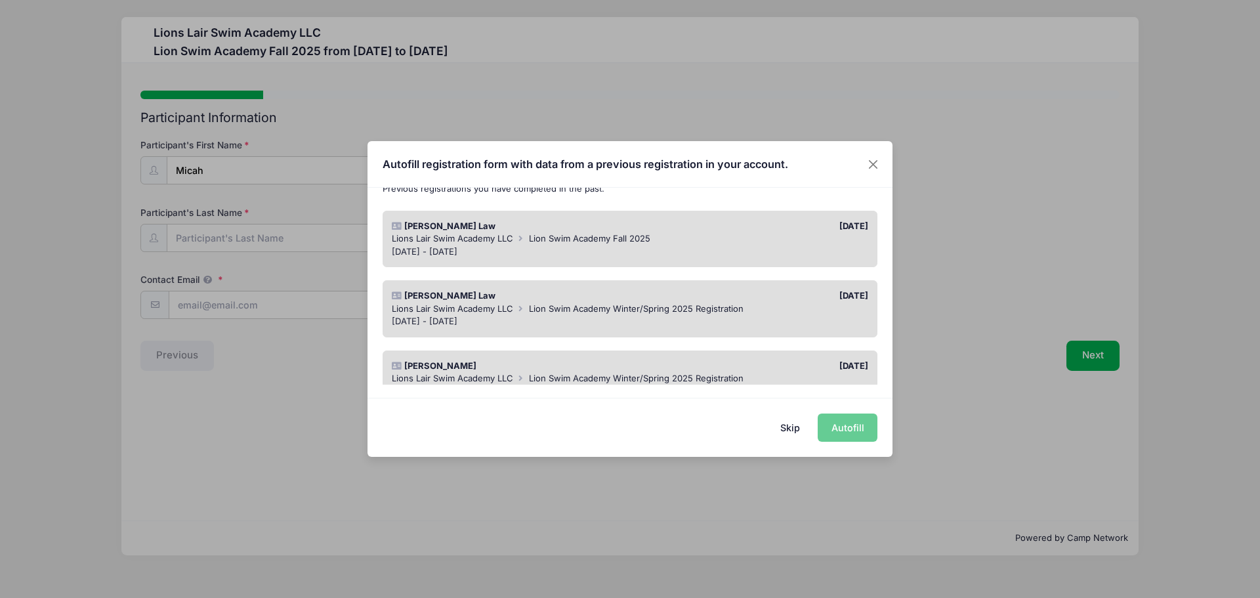
click at [601, 364] on div "[PERSON_NAME]" at bounding box center [507, 366] width 245 height 13
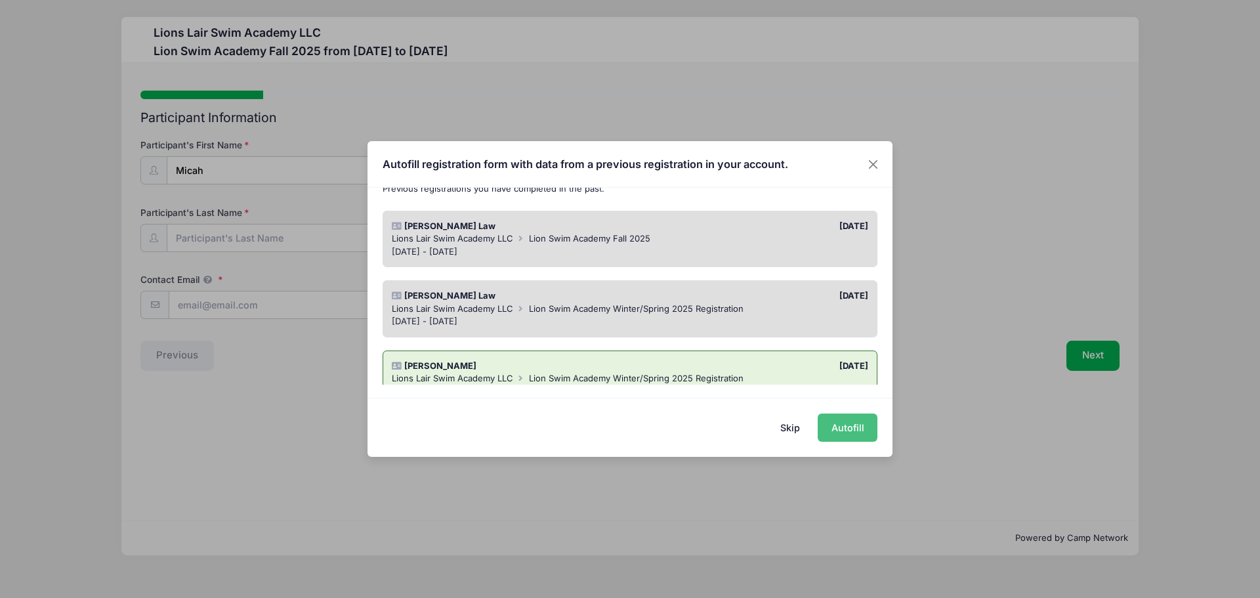
click at [847, 428] on button "Autofill" at bounding box center [848, 428] width 60 height 28
type input "[EMAIL_ADDRESS][DOMAIN_NAME]"
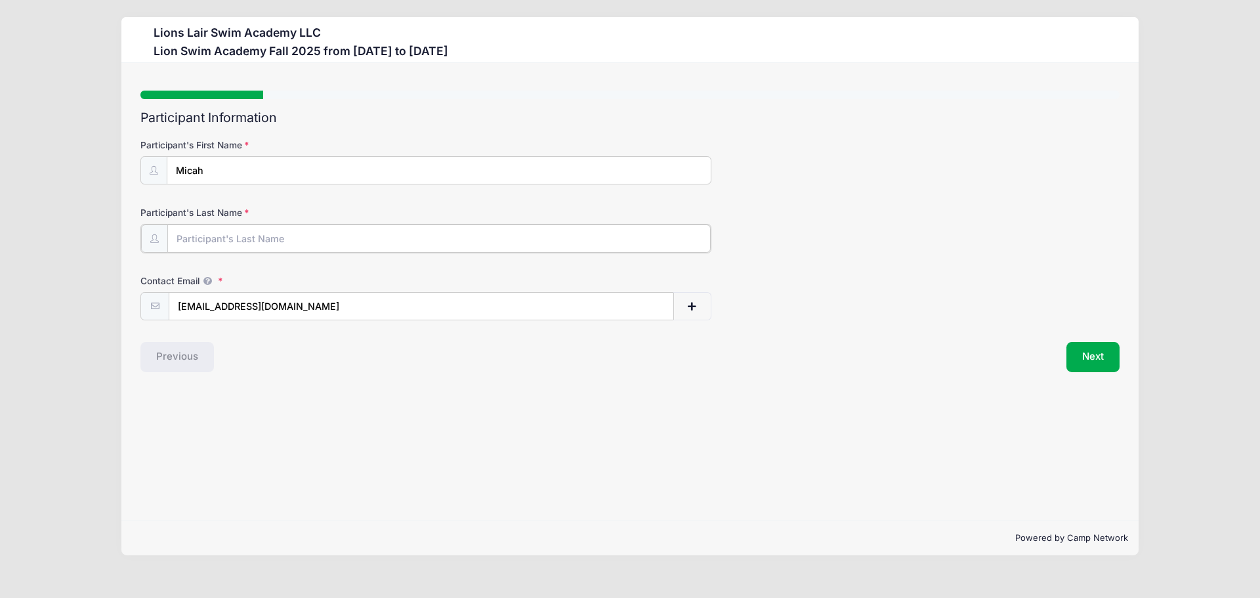
click at [272, 230] on input "Participant's Last Name" at bounding box center [439, 238] width 544 height 28
type input "Law"
click at [761, 396] on div "Step 1 /7 Step 1 Step 2 Step 3 Step 4 Step 5 Policies Extra Items Summary Parti…" at bounding box center [629, 292] width 1017 height 458
click at [760, 396] on div "Step 1 /7 Step 1 Step 2 Step 3 Step 4 Step 5 Policies Extra Items Summary Parti…" at bounding box center [629, 292] width 1017 height 458
click at [1080, 358] on button "Next" at bounding box center [1093, 356] width 53 height 30
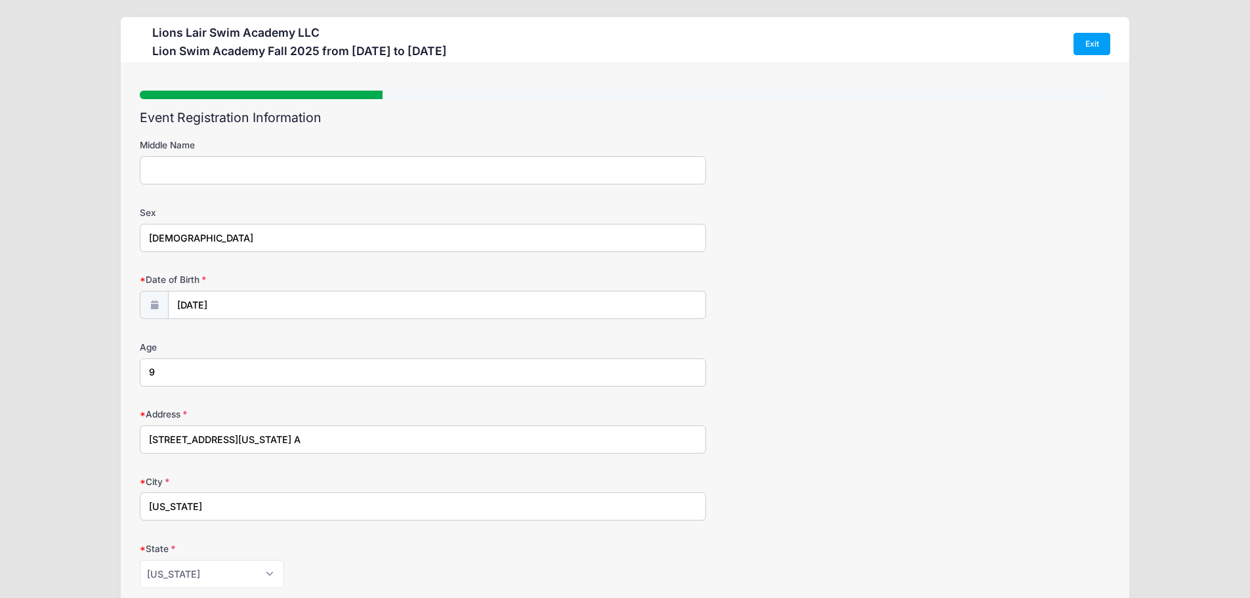
drag, startPoint x: 255, startPoint y: 378, endPoint x: 116, endPoint y: 370, distance: 140.1
click at [116, 370] on div "Lions Lair Swim Academy LLC [GEOGRAPHIC_DATA] Fall 2025 from [DATE] to [DATE] E…" at bounding box center [625, 511] width 1211 height 1023
type input "10"
click at [763, 433] on div "Address [STREET_ADDRESS][US_STATE] A" at bounding box center [625, 431] width 971 height 46
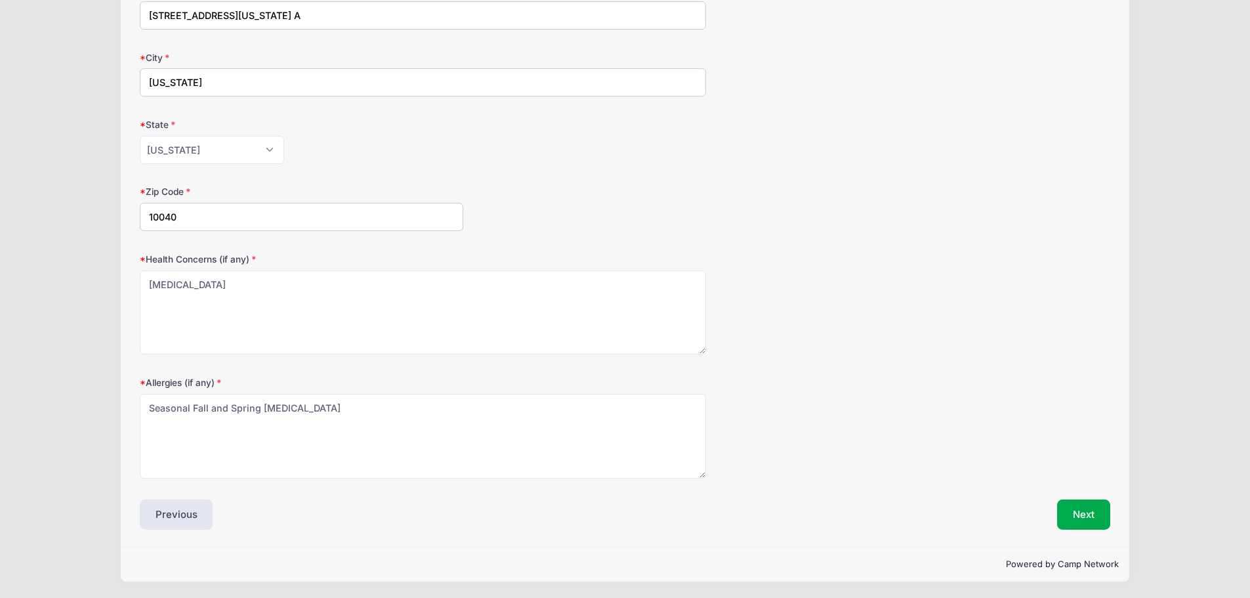
scroll to position [425, 0]
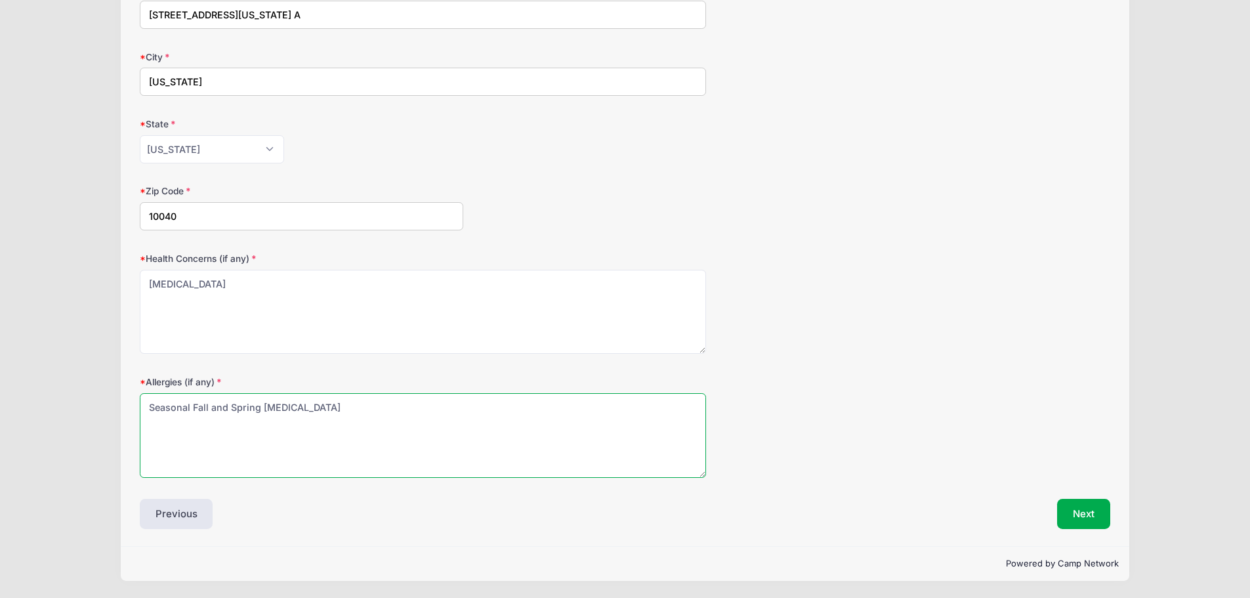
drag, startPoint x: 331, startPoint y: 407, endPoint x: 94, endPoint y: 406, distance: 237.0
click at [94, 406] on div "Lions Lair Swim Academy LLC Lion Swim Academy Fall 2025 from 09/09 to 12/18/202…" at bounding box center [625, 86] width 1211 height 1023
type textarea "Year long environmental allergies"
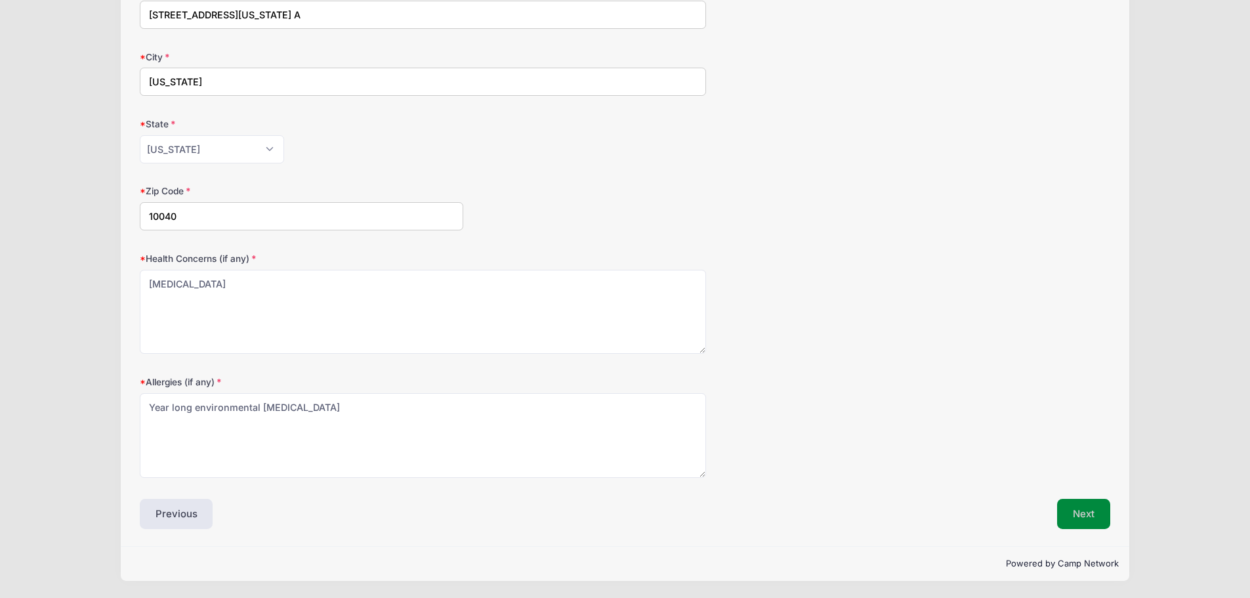
click at [1065, 520] on button "Next" at bounding box center [1083, 514] width 53 height 30
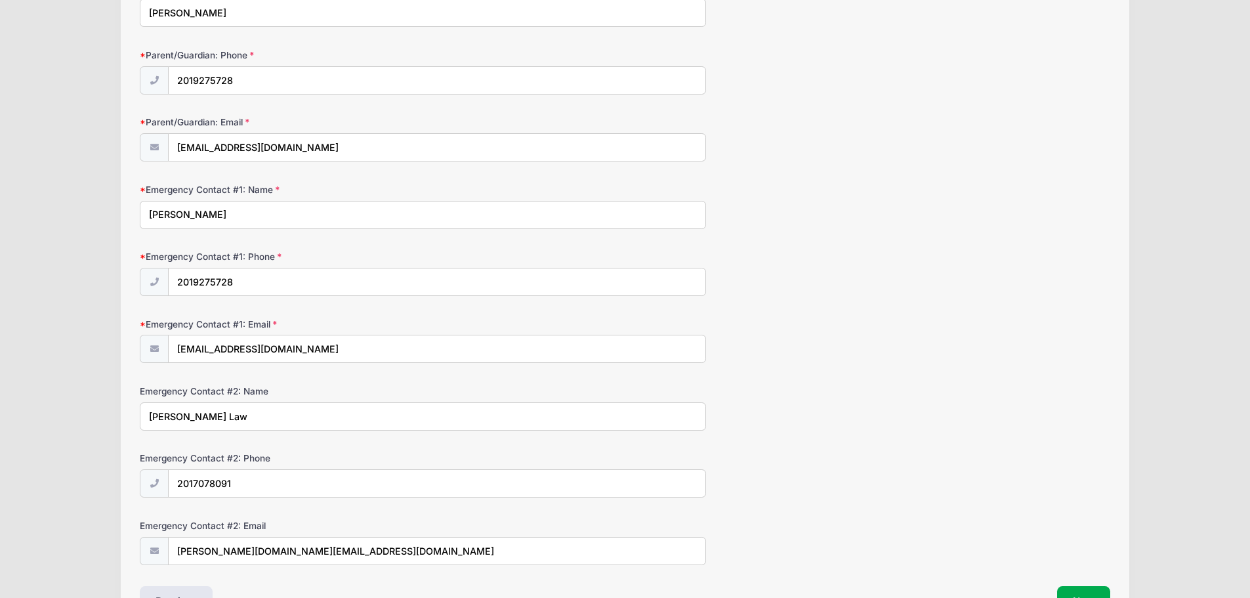
scroll to position [245, 0]
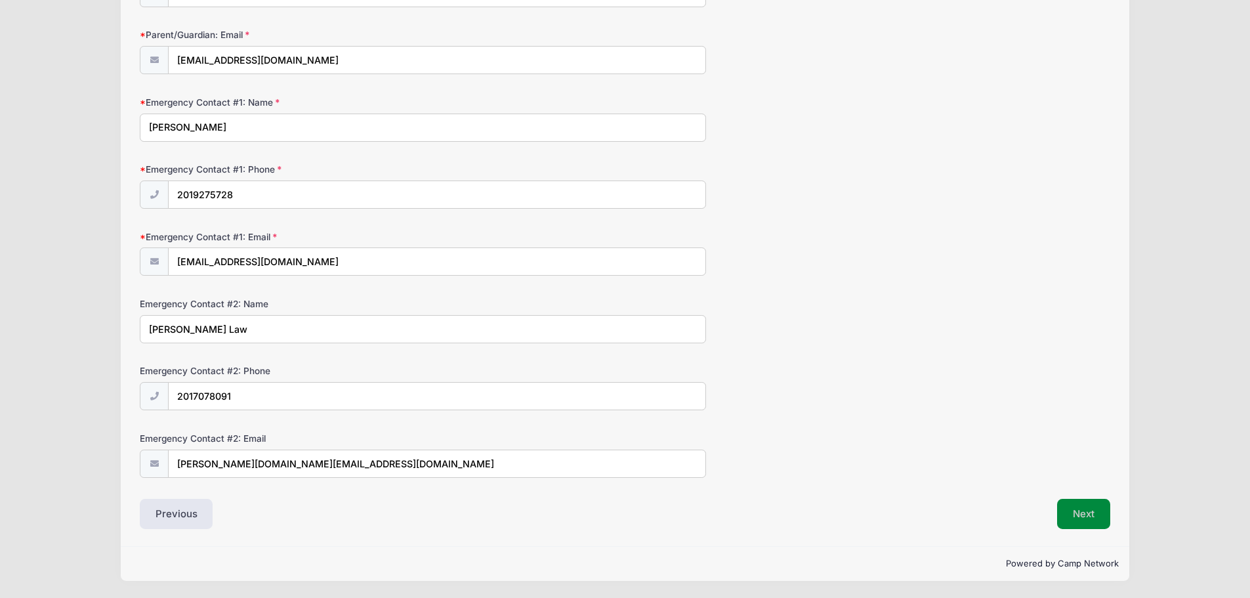
click at [1073, 512] on button "Next" at bounding box center [1083, 514] width 53 height 30
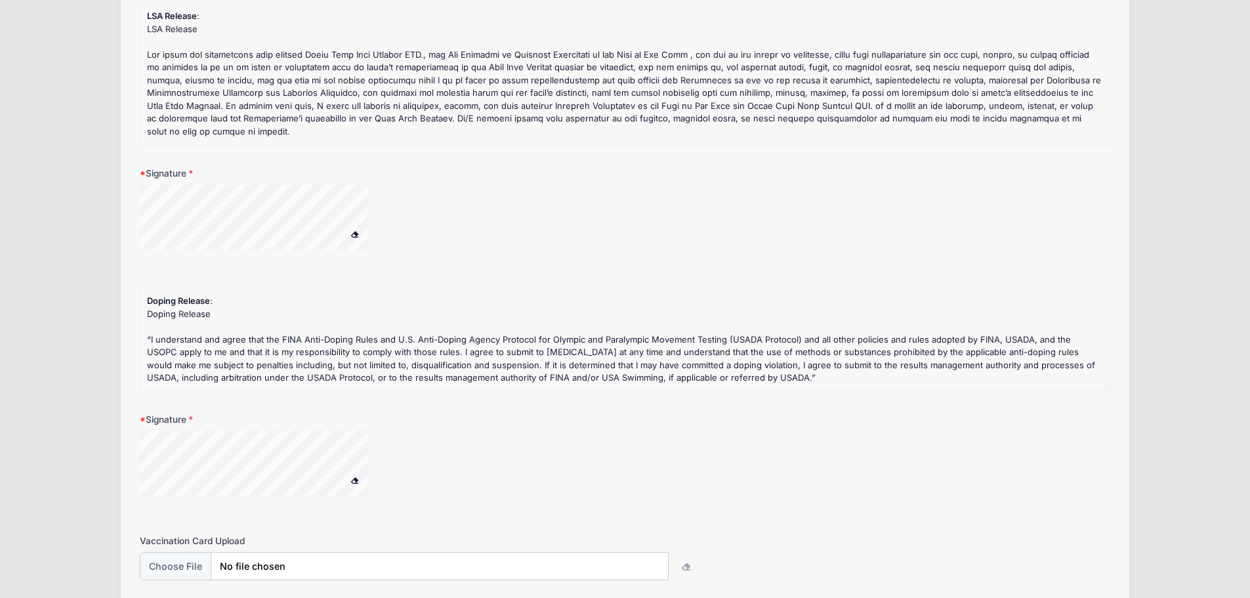
scroll to position [0, 0]
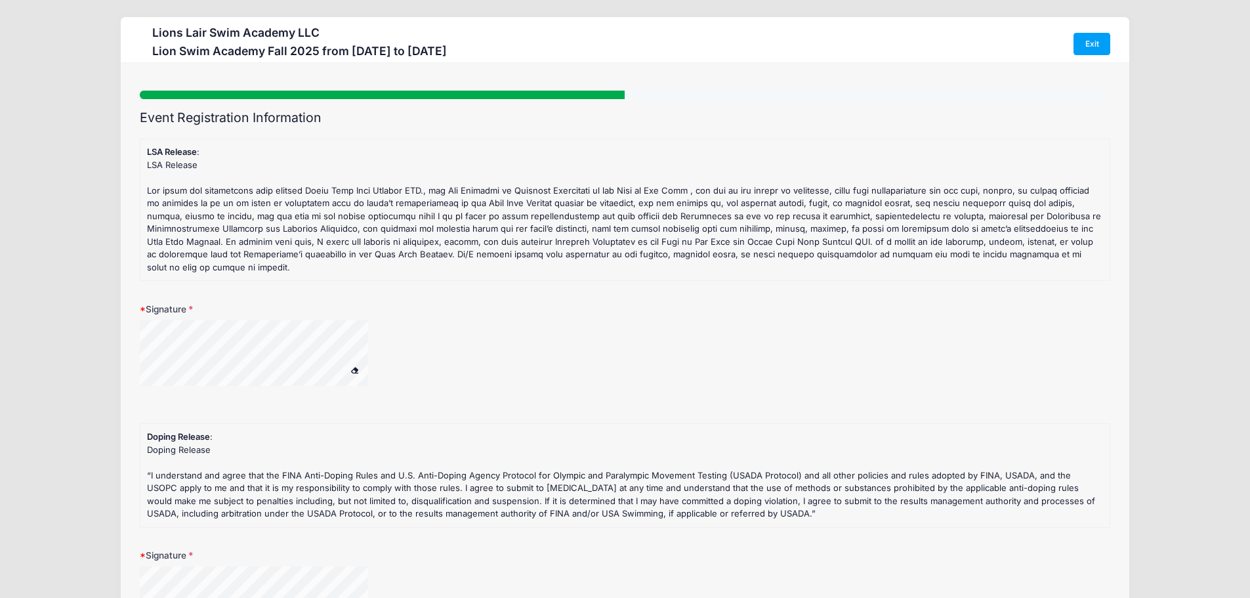
click at [354, 367] on span at bounding box center [355, 369] width 9 height 7
click at [357, 372] on span at bounding box center [355, 369] width 9 height 7
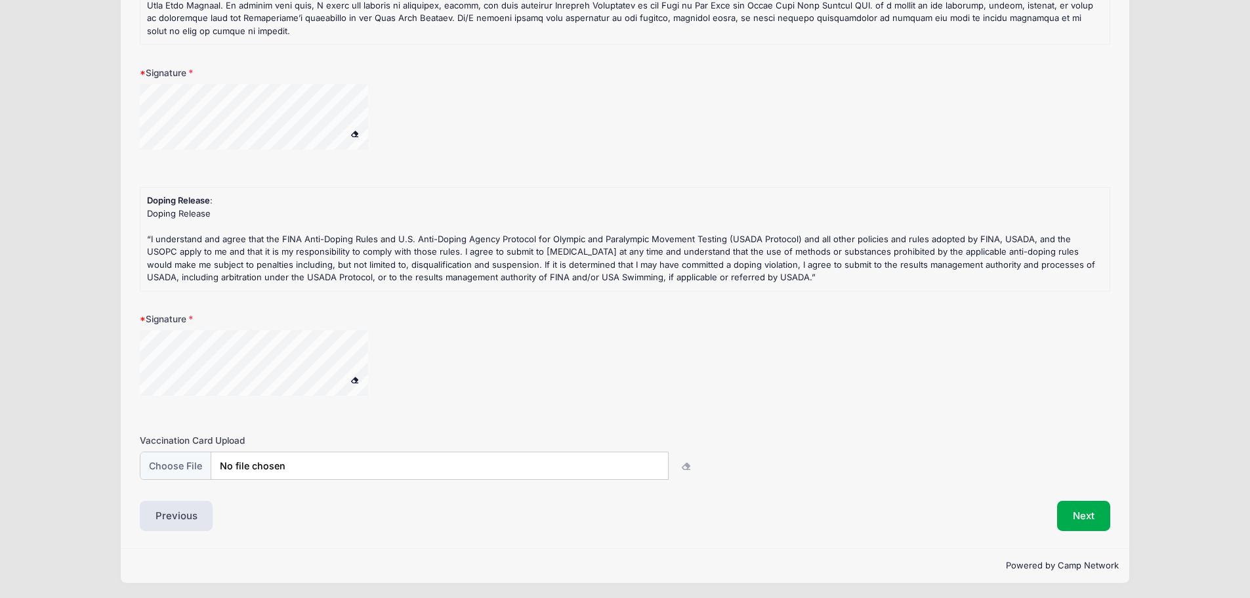
scroll to position [238, 0]
click at [1081, 522] on button "Next" at bounding box center [1083, 514] width 53 height 30
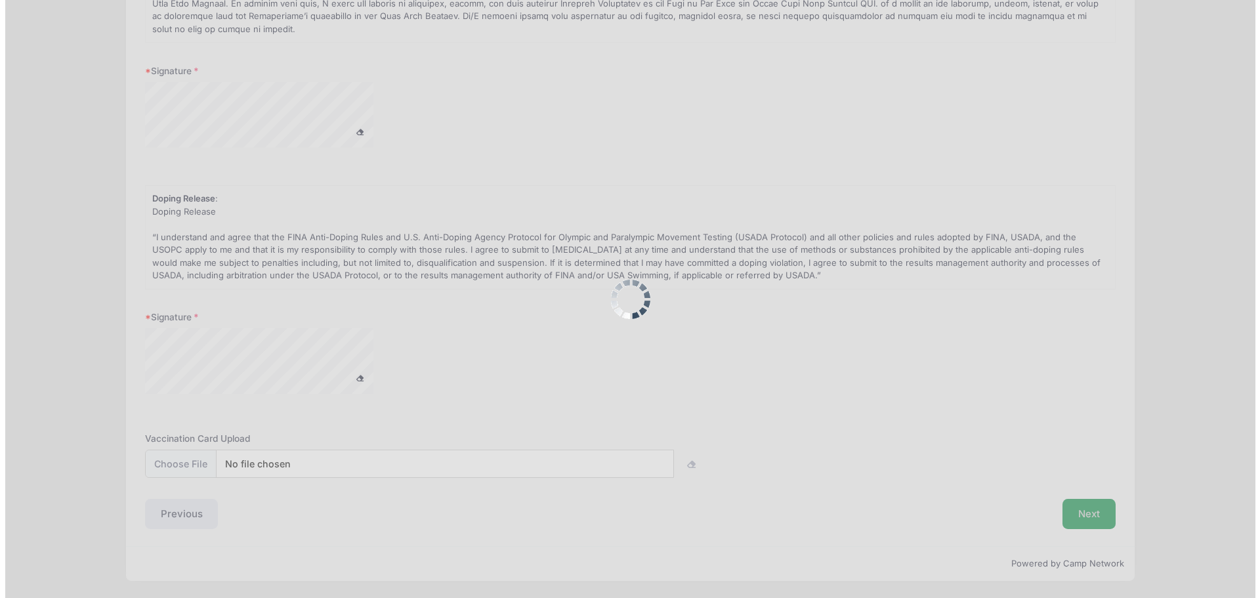
scroll to position [0, 0]
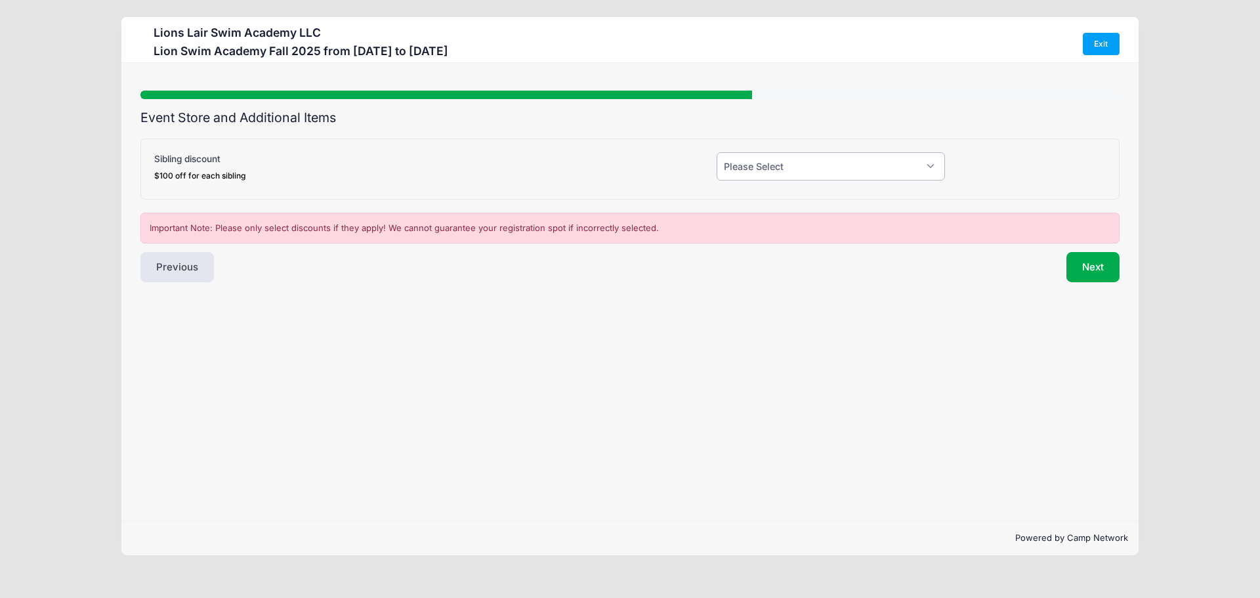
click at [907, 175] on select "Please Select Yes (-$100.00) No" at bounding box center [831, 166] width 228 height 28
select select "1"
click at [717, 152] on select "Please Select Yes (-$100.00) No" at bounding box center [831, 166] width 228 height 28
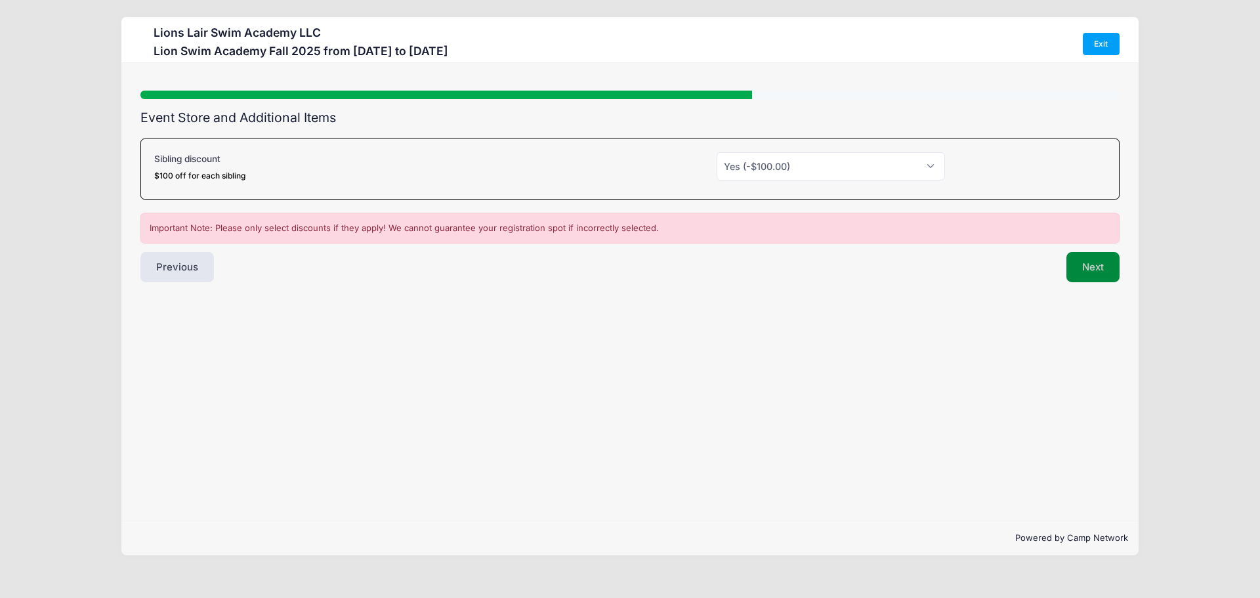
click at [1100, 267] on button "Next" at bounding box center [1093, 267] width 53 height 30
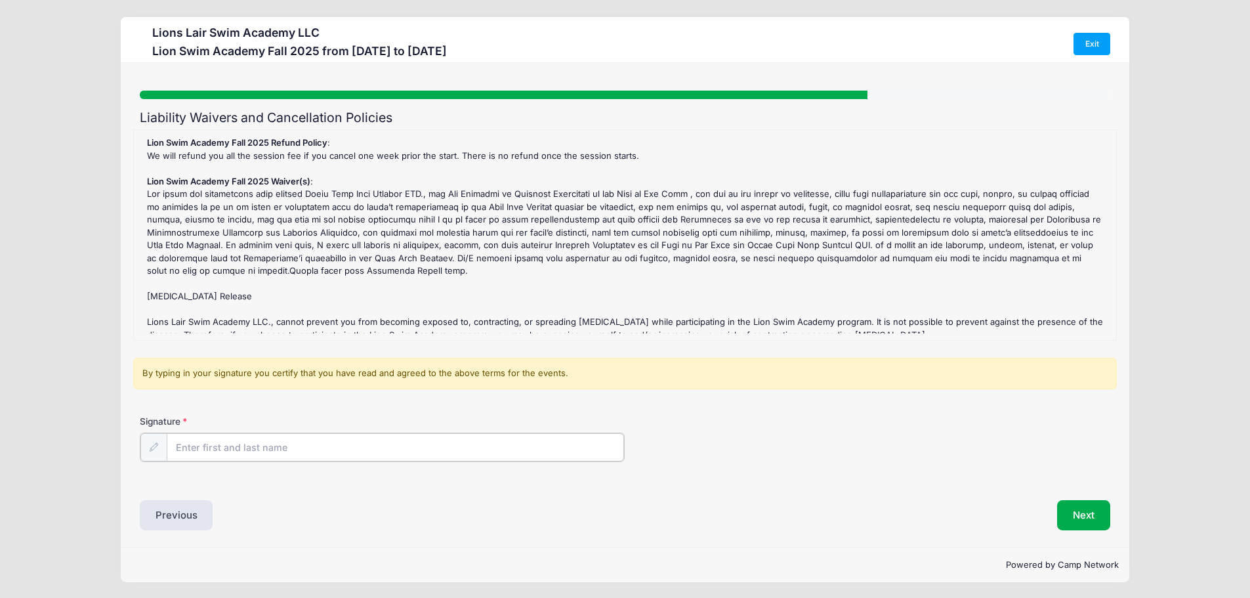
click at [324, 448] on input "Signature" at bounding box center [396, 447] width 458 height 28
type input "Olivia Koentjoro"
click at [1061, 524] on div "Next" at bounding box center [871, 514] width 492 height 30
click at [1087, 526] on button "Next" at bounding box center [1093, 514] width 53 height 30
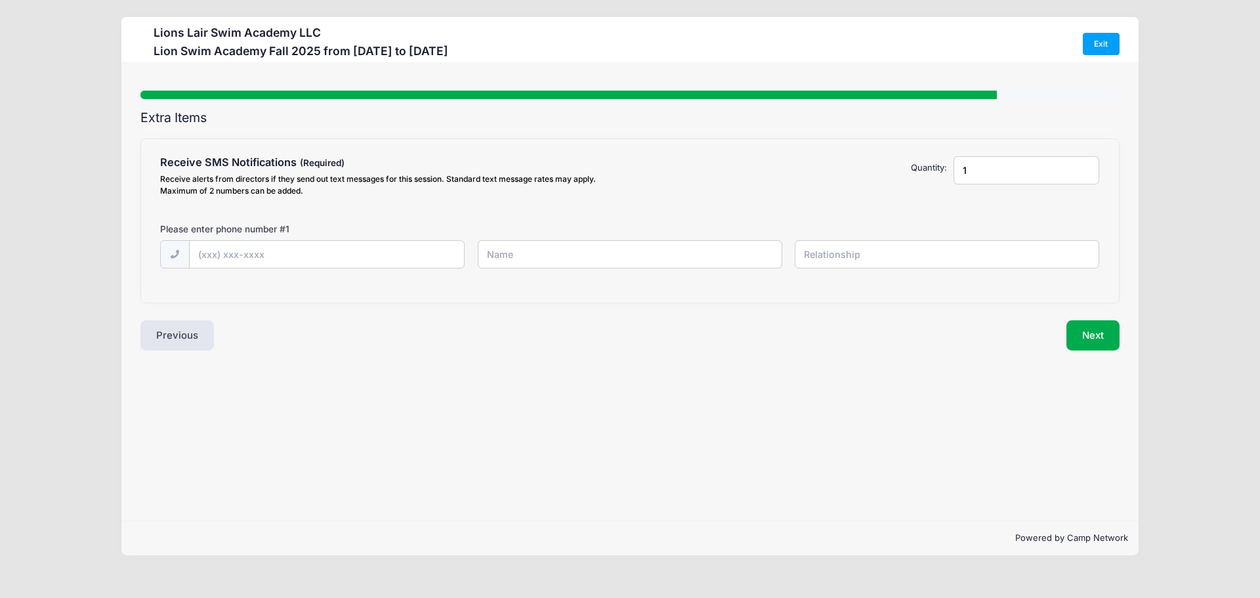
drag, startPoint x: 962, startPoint y: 161, endPoint x: 937, endPoint y: 164, distance: 25.2
click at [936, 165] on div "Receive SMS Notifications Receive alerts from directors if they send out text m…" at bounding box center [630, 178] width 952 height 45
click at [971, 169] on input "1" at bounding box center [1027, 170] width 146 height 28
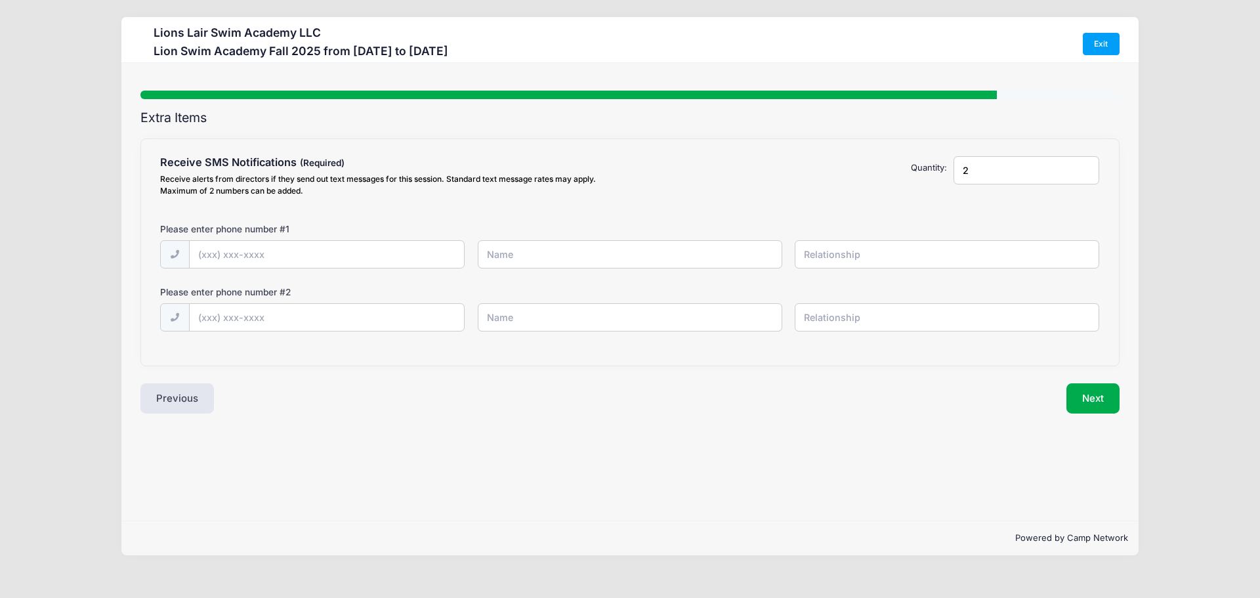
type input "2"
click at [446, 263] on input "text" at bounding box center [327, 255] width 275 height 28
type input "[PHONE_NUMBER]"
click at [562, 274] on div "[PHONE_NUMBER]" at bounding box center [630, 262] width 952 height 45
click at [562, 259] on input "text" at bounding box center [630, 254] width 305 height 28
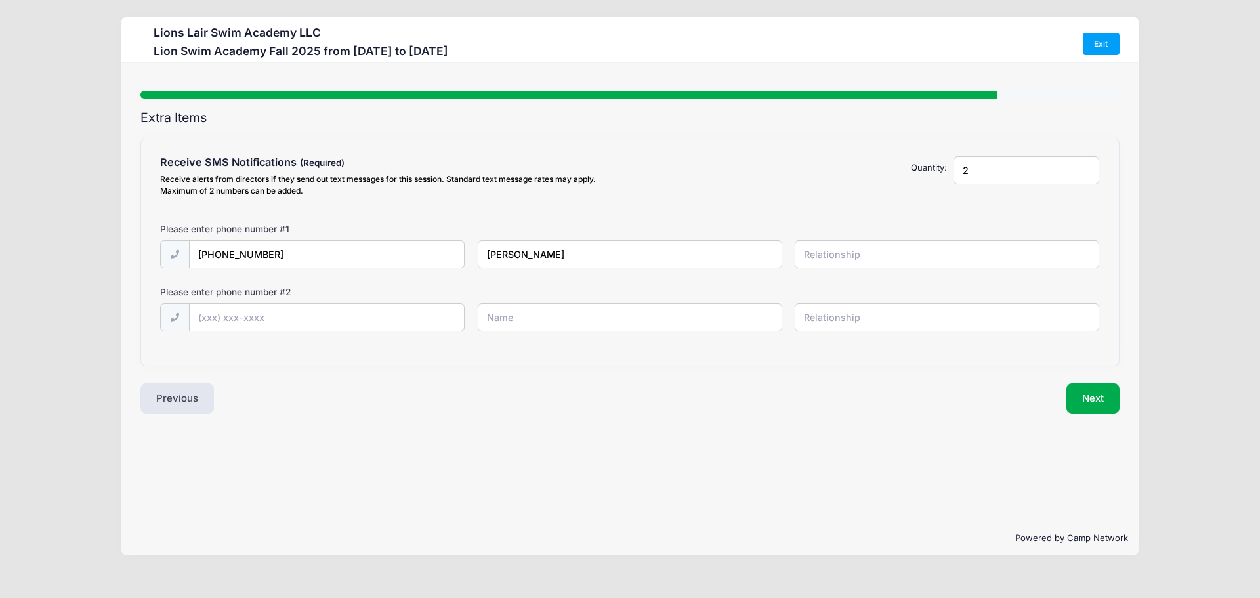
type input "[PERSON_NAME]"
type input "Mother"
click at [291, 310] on input "text" at bounding box center [327, 318] width 275 height 28
type input "[PHONE_NUMBER]"
click at [538, 320] on input "text" at bounding box center [630, 317] width 305 height 28
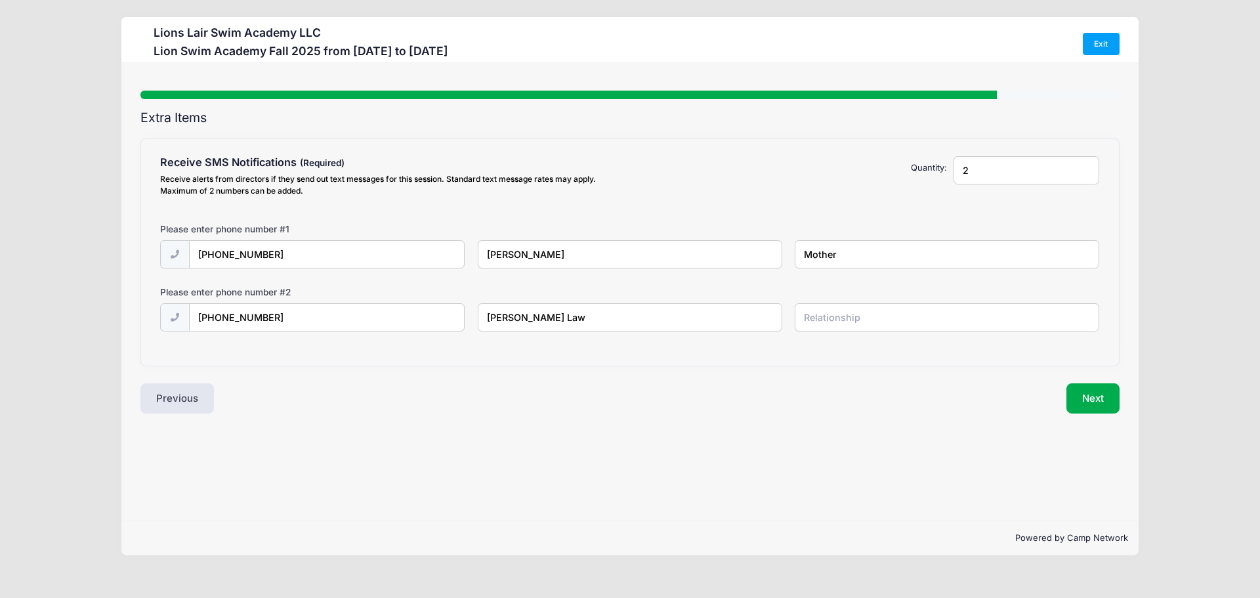
type input "[PERSON_NAME] Law"
click at [845, 328] on input "text" at bounding box center [947, 317] width 305 height 28
type input "Father"
click at [1096, 406] on button "Next" at bounding box center [1093, 398] width 53 height 30
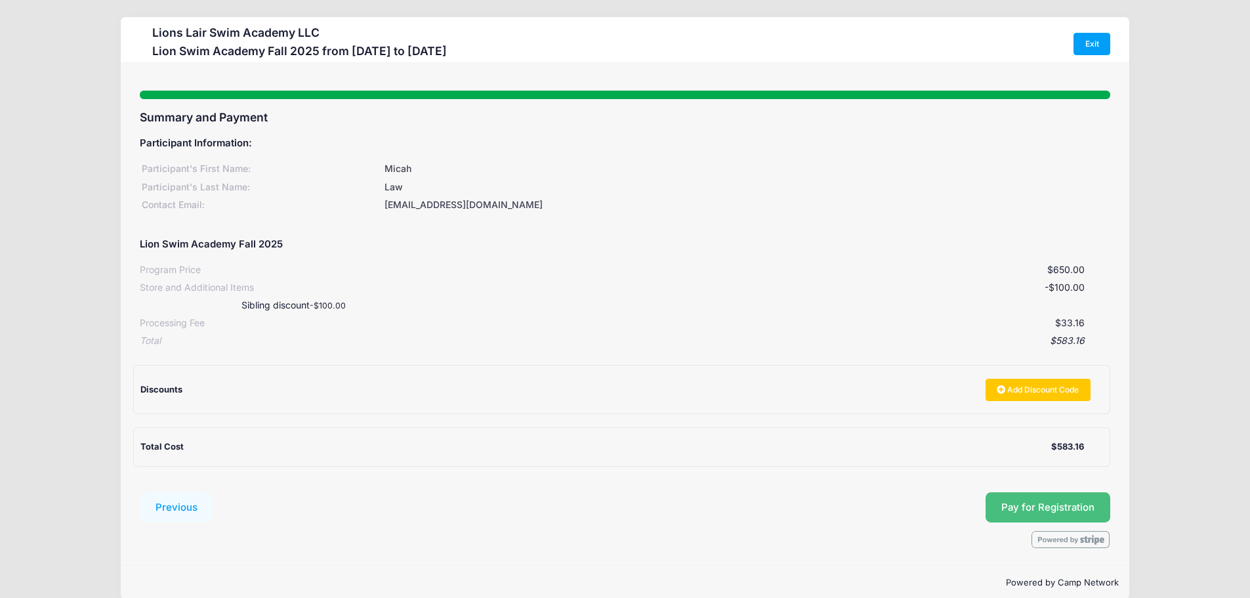
click at [1049, 507] on span "Pay for Registration" at bounding box center [1048, 507] width 93 height 12
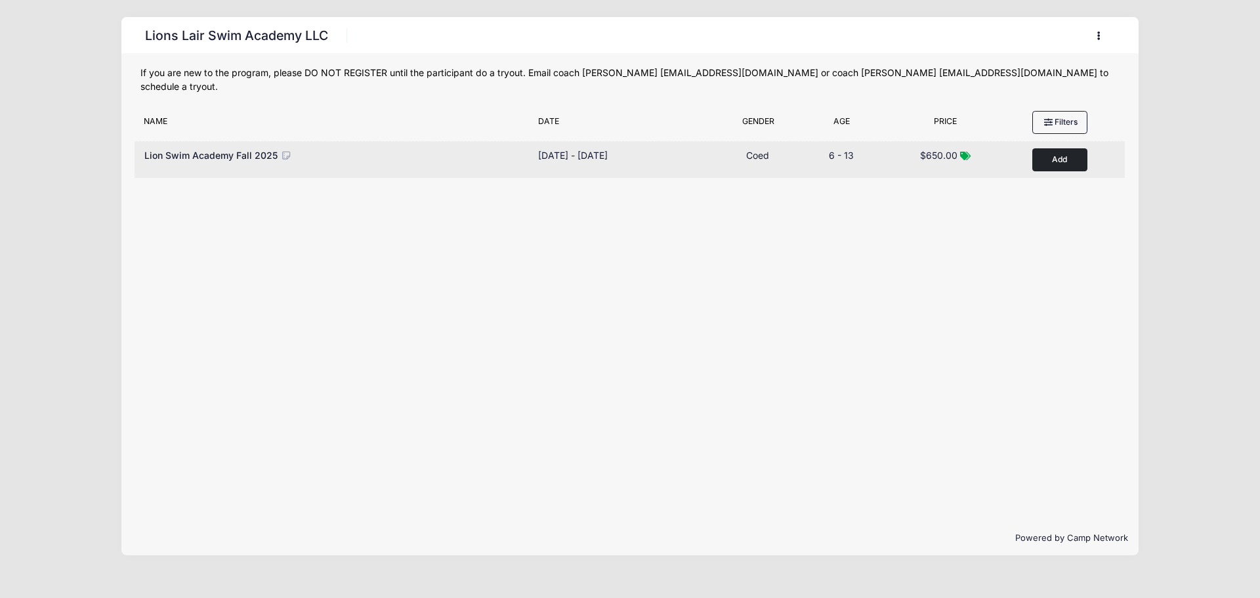
click at [1071, 152] on button "Add to Cart" at bounding box center [1060, 159] width 55 height 23
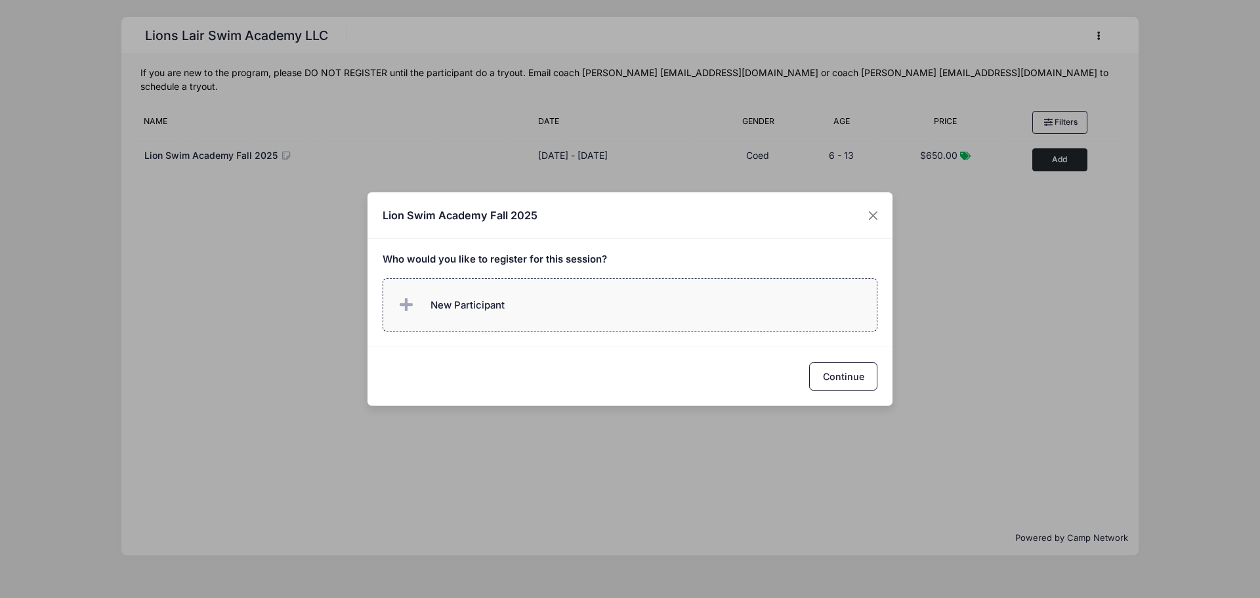
click at [501, 301] on span "New Participant" at bounding box center [468, 305] width 74 height 14
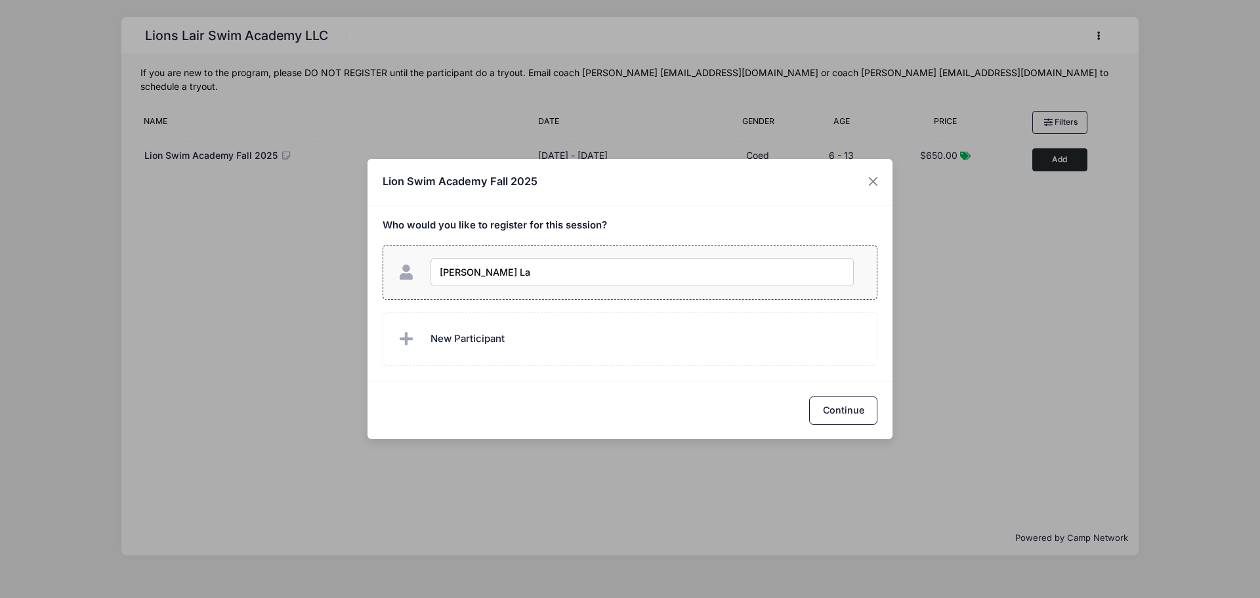
type input "[PERSON_NAME] Law"
checkbox input "true"
click at [837, 413] on button "Continue" at bounding box center [843, 410] width 68 height 28
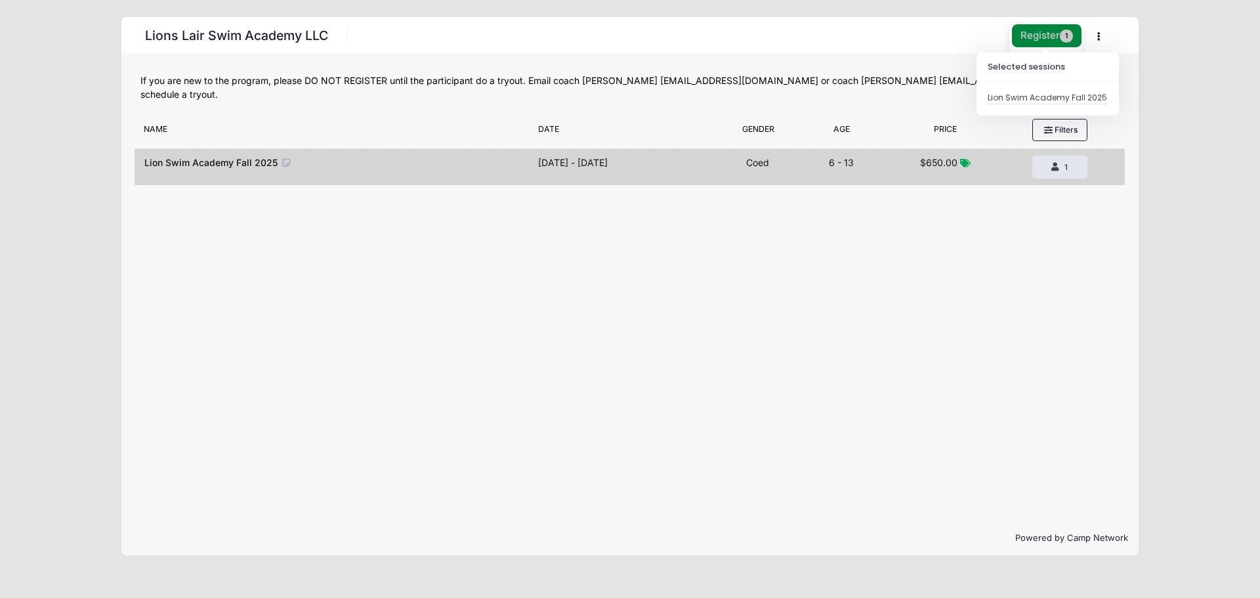
click at [1061, 30] on button "Register 1" at bounding box center [1047, 35] width 70 height 23
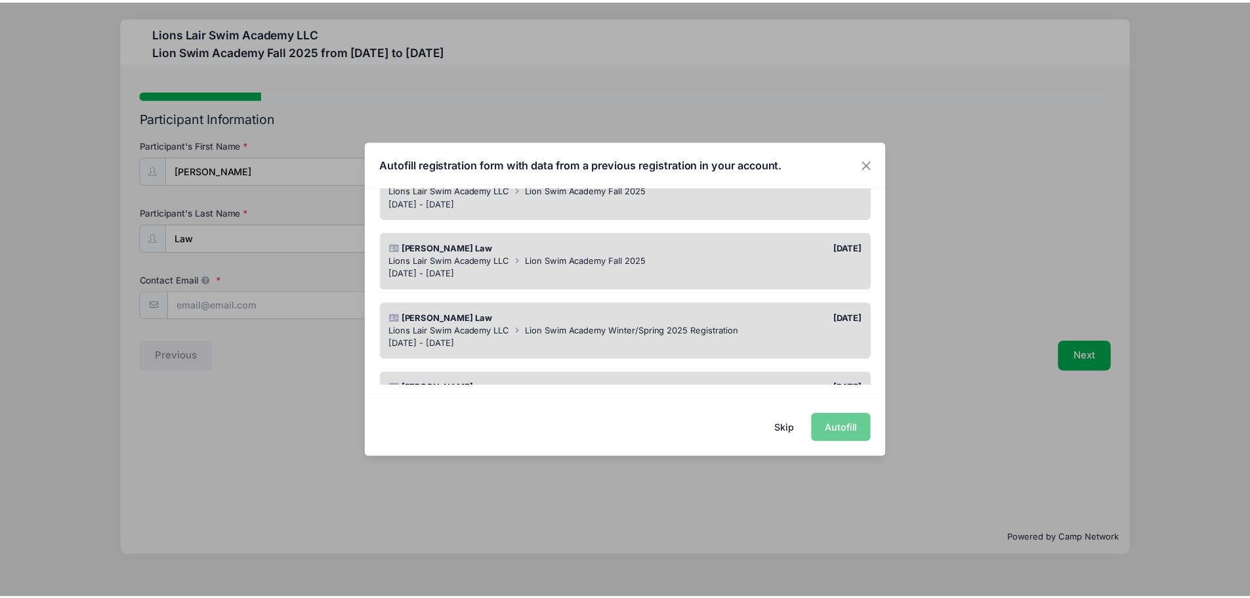
scroll to position [142, 0]
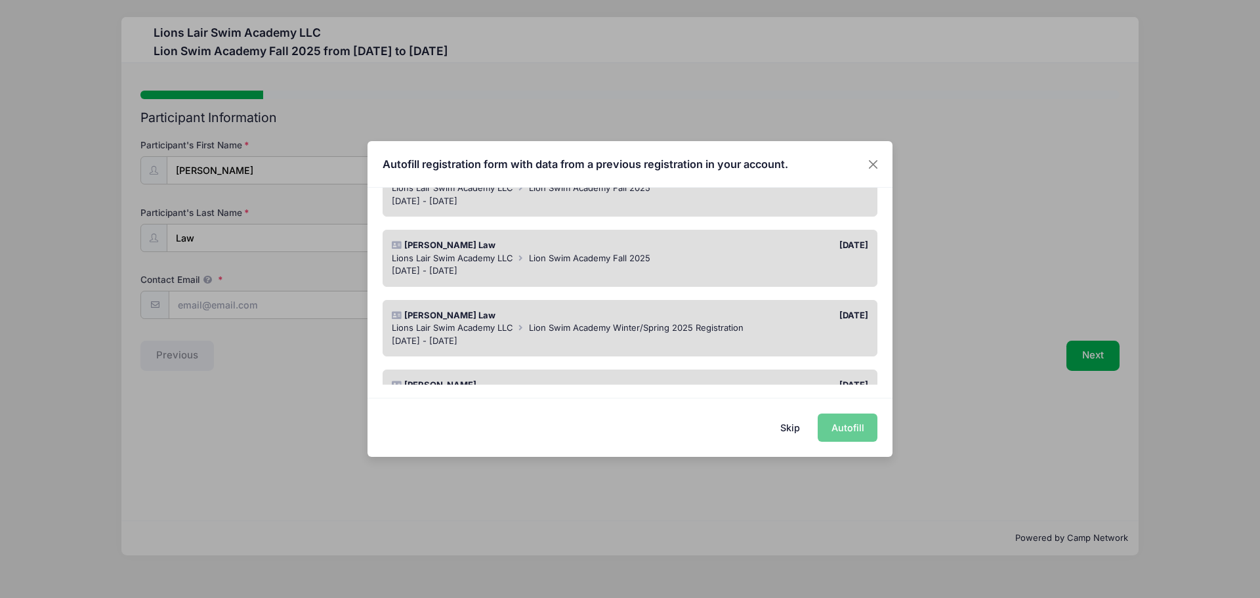
click at [618, 332] on span "Lion Swim Academy Winter/Spring 2025 Registration" at bounding box center [636, 327] width 215 height 11
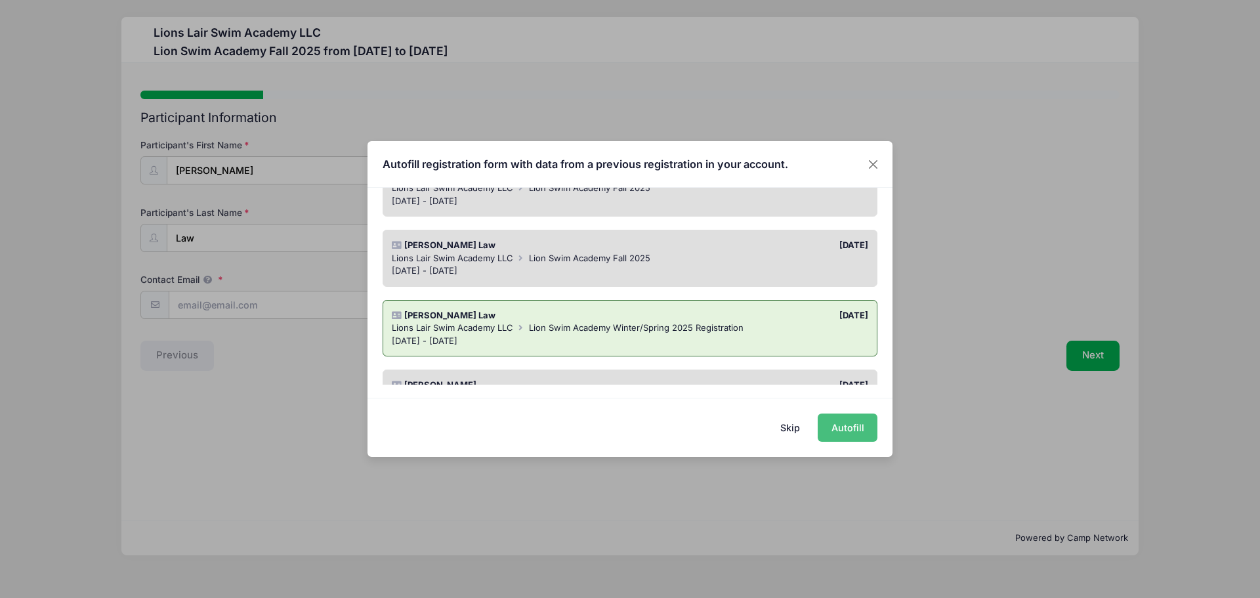
click at [840, 424] on button "Autofill" at bounding box center [848, 428] width 60 height 28
type input "[EMAIL_ADDRESS][DOMAIN_NAME]"
type input "Male"
type input "09/30/2017"
type input "7"
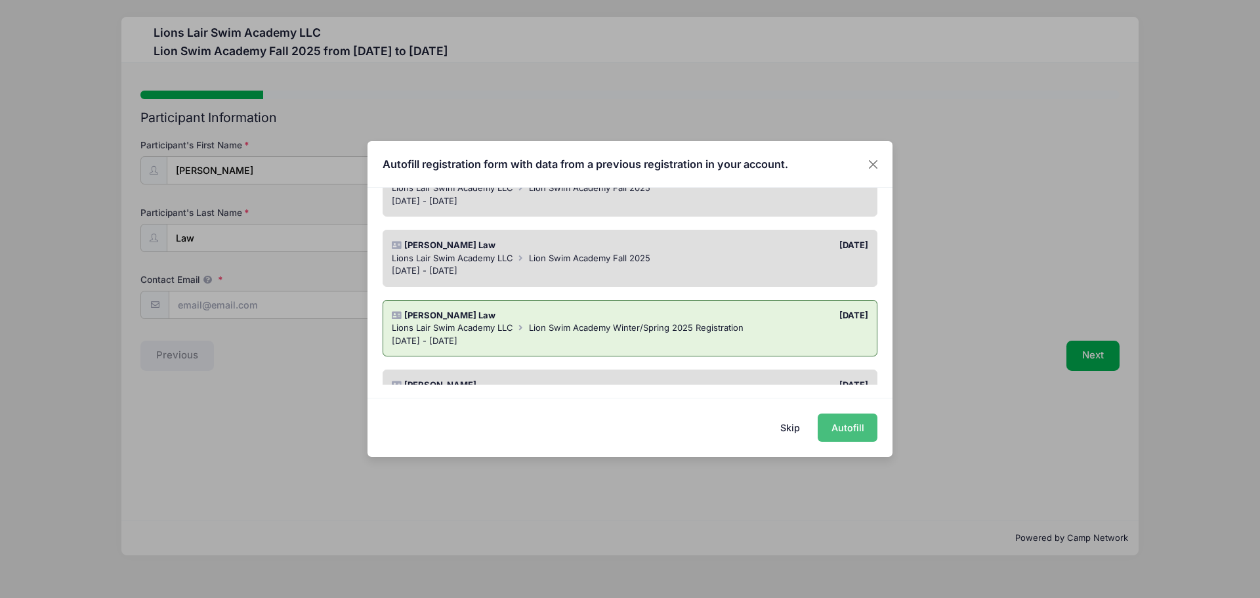
type input "680 Fort Washington Avenue, Apt. A"
type input "New York"
select select "NY"
type input "10040"
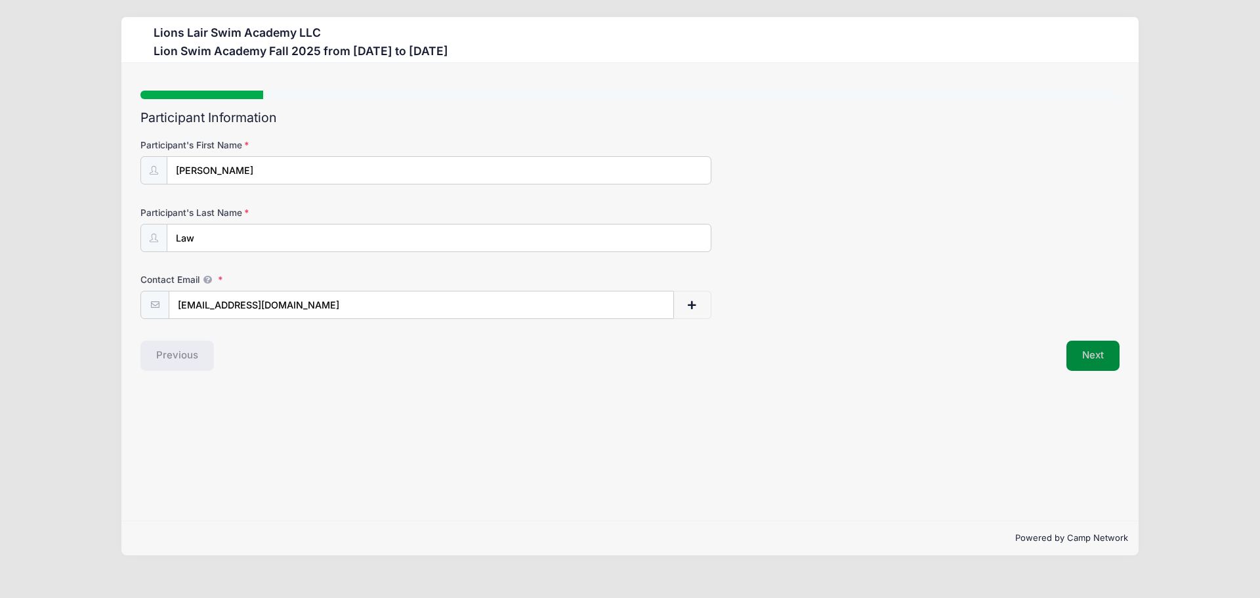
click at [1078, 360] on button "Next" at bounding box center [1093, 356] width 53 height 30
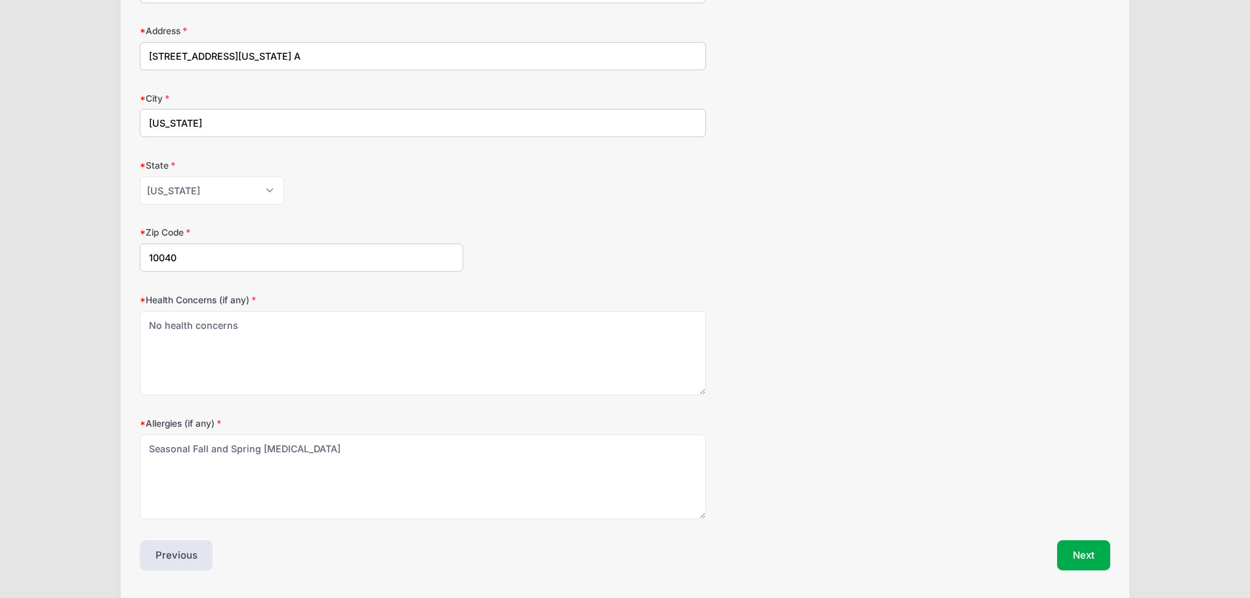
scroll to position [425, 0]
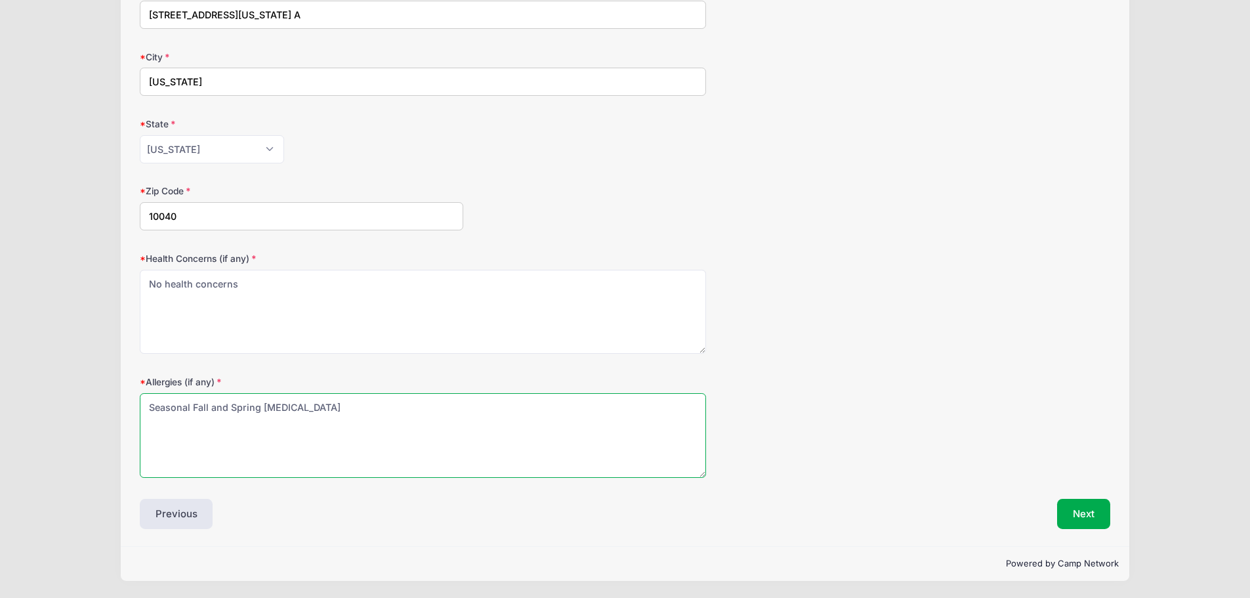
drag, startPoint x: 355, startPoint y: 403, endPoint x: 93, endPoint y: 389, distance: 262.3
click at [93, 389] on div "Lions Lair Swim Academy LLC Lion Swim Academy Fall 2025 from 09/09 to 12/18/202…" at bounding box center [625, 86] width 1211 height 1023
type textarea "Year long environmental allergies"
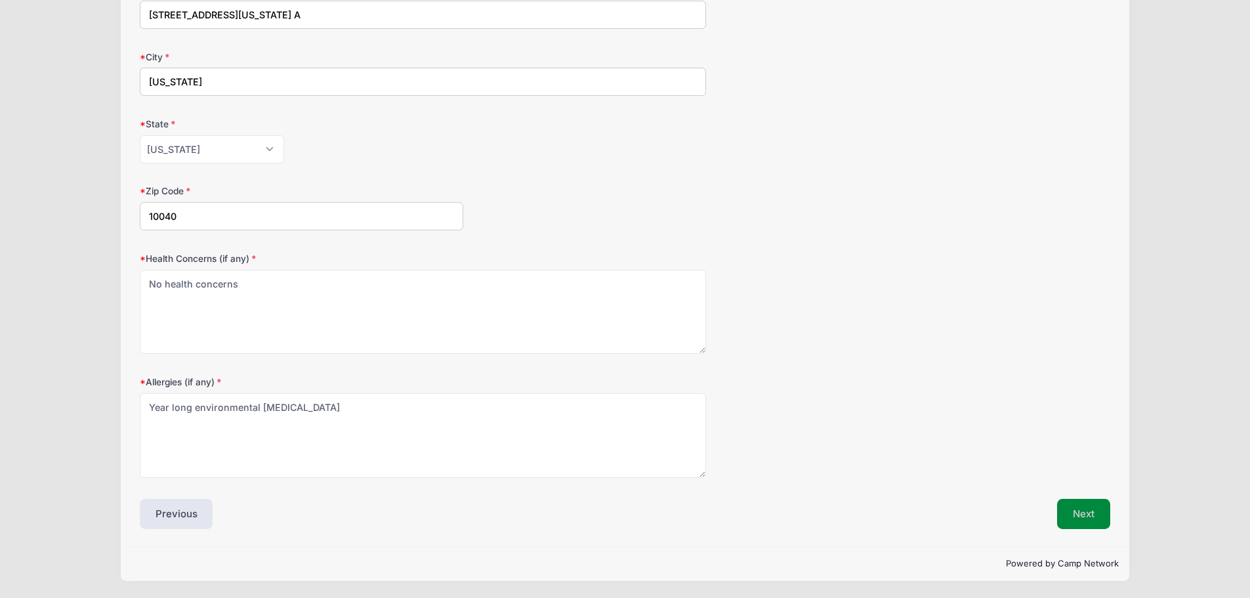
click at [1074, 521] on button "Next" at bounding box center [1083, 514] width 53 height 30
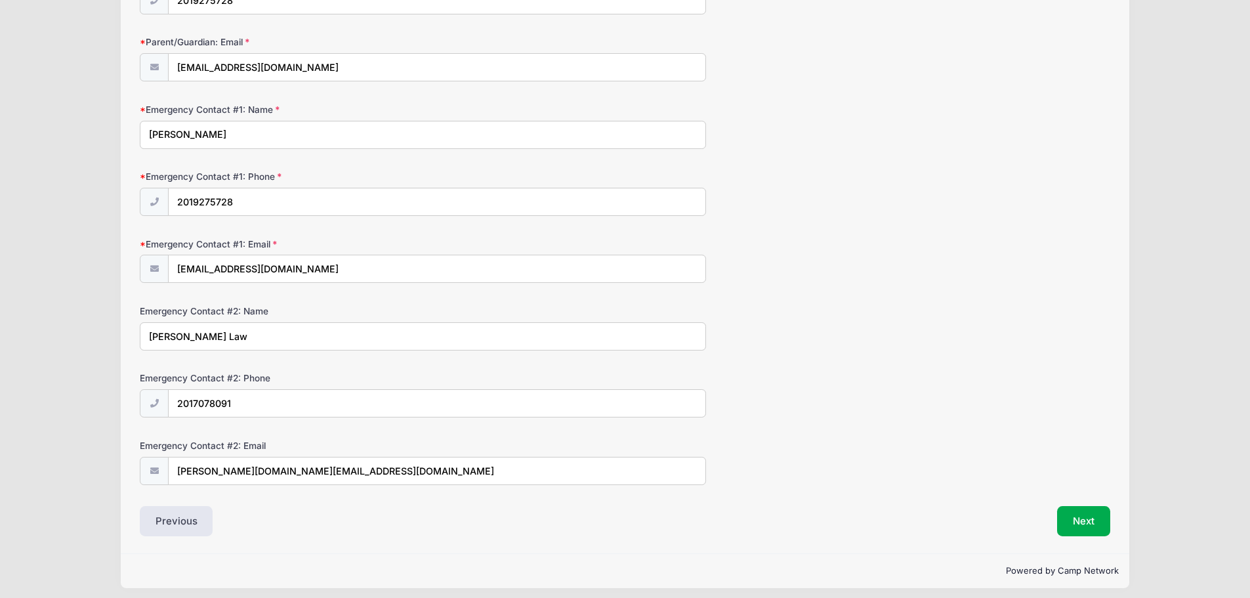
scroll to position [238, 0]
click at [1076, 522] on button "Next" at bounding box center [1083, 520] width 53 height 30
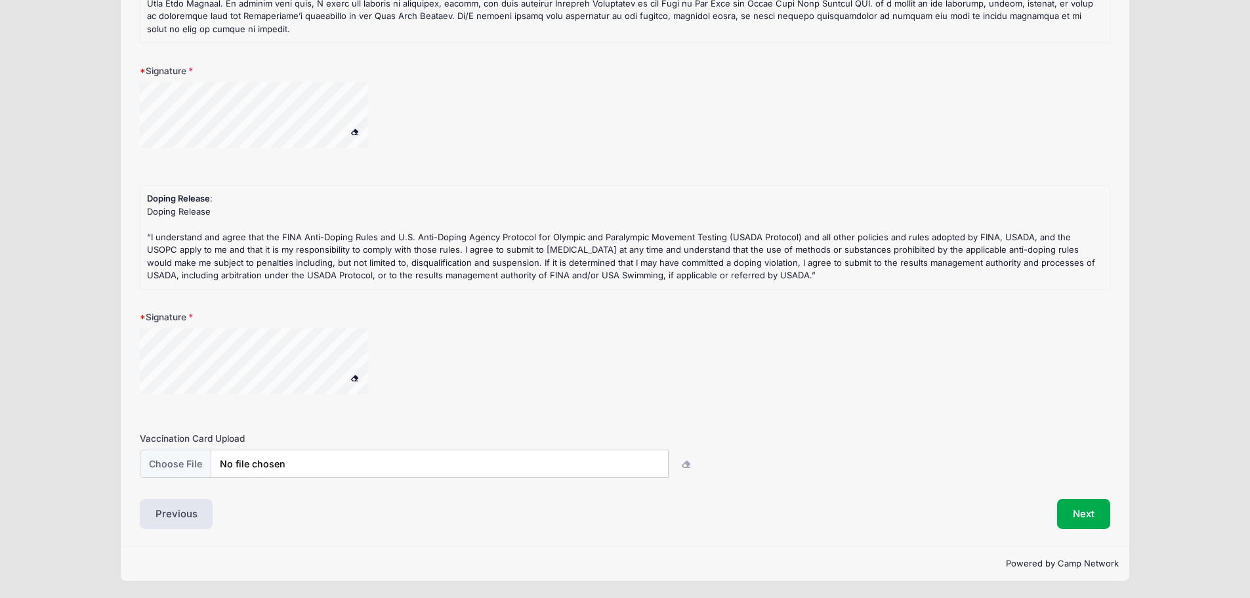
scroll to position [0, 0]
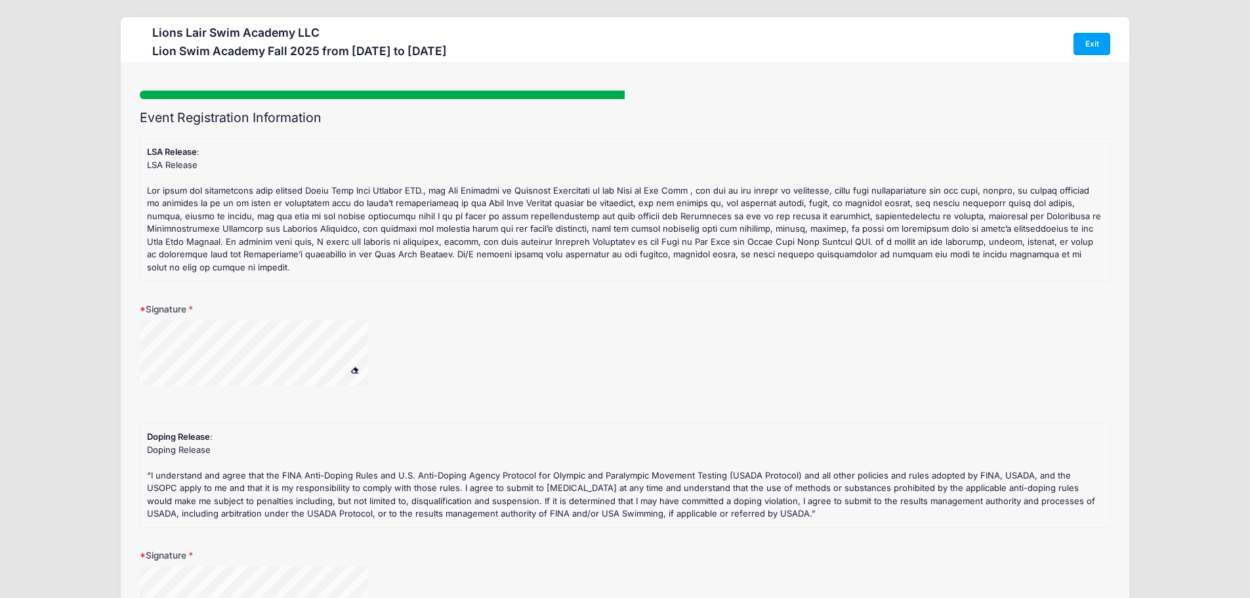
click at [356, 367] on span at bounding box center [355, 369] width 9 height 7
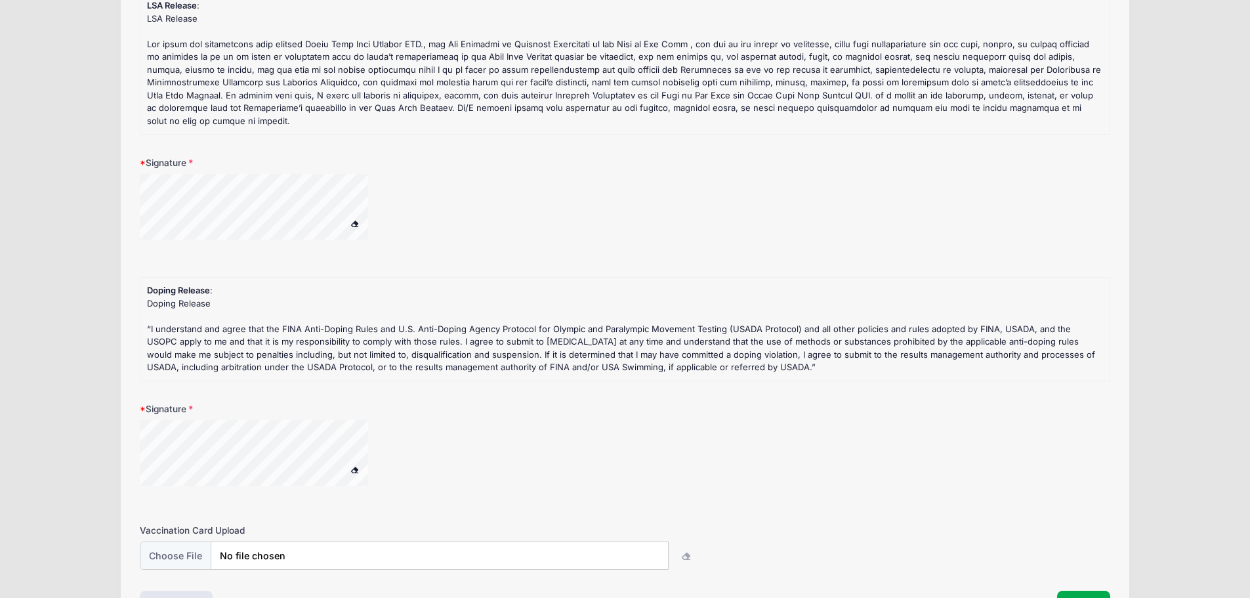
scroll to position [147, 0]
click at [356, 465] on button at bounding box center [354, 469] width 23 height 16
click at [352, 467] on span at bounding box center [355, 468] width 9 height 7
click at [273, 425] on div "Signature" at bounding box center [625, 452] width 971 height 100
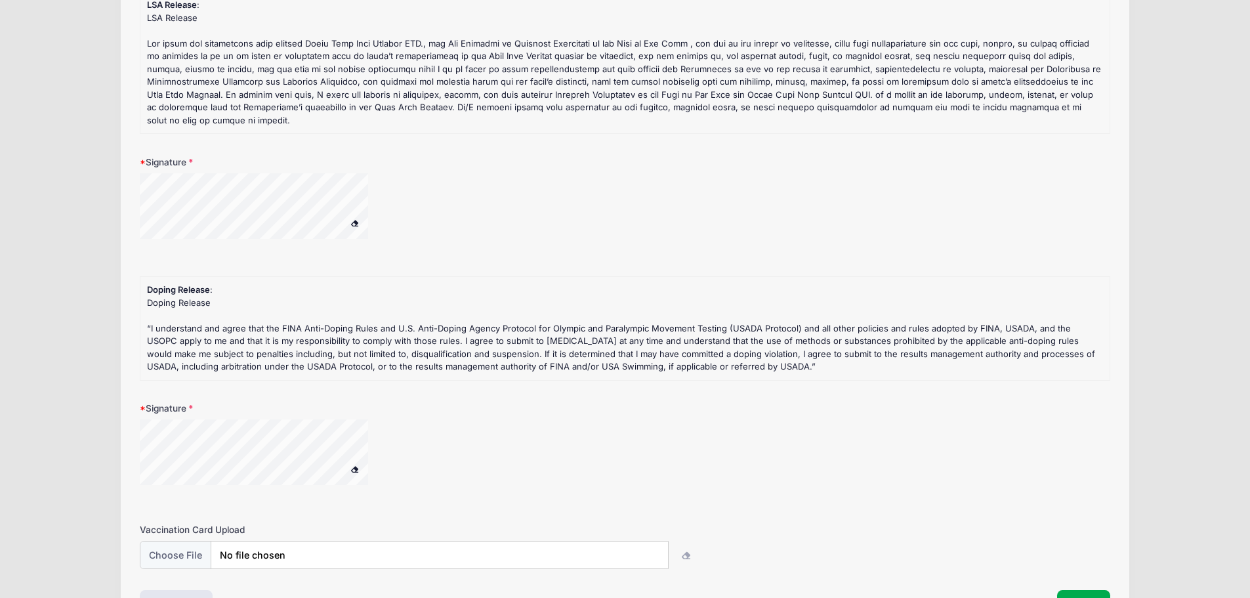
click at [356, 471] on span at bounding box center [355, 468] width 9 height 7
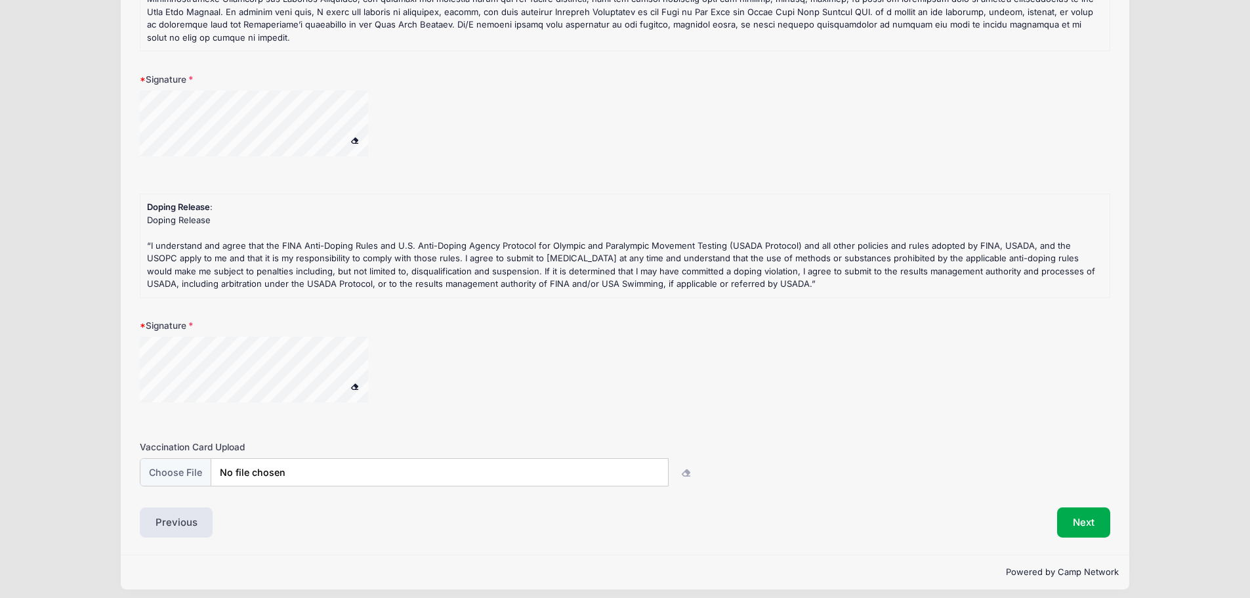
scroll to position [238, 0]
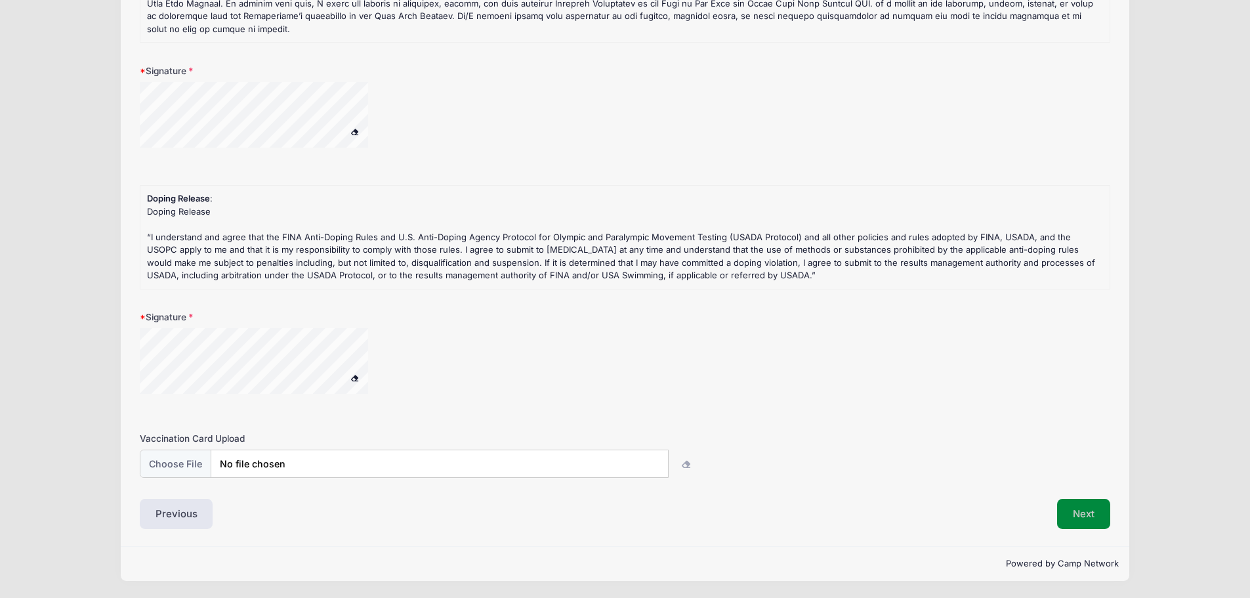
click at [1080, 522] on button "Next" at bounding box center [1083, 514] width 53 height 30
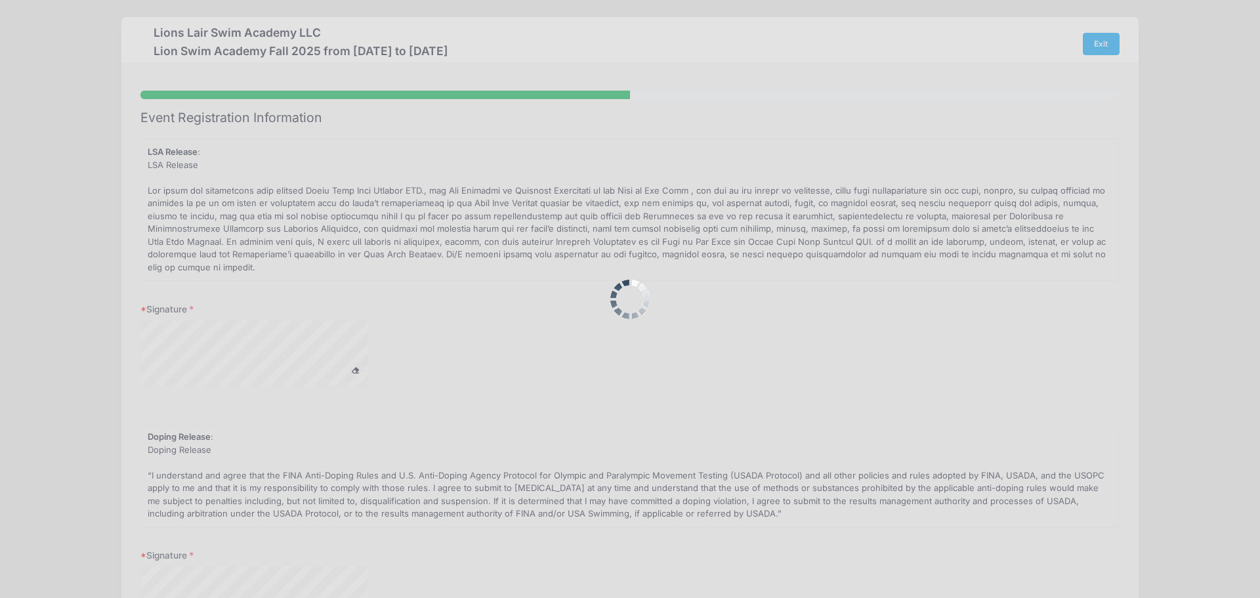
scroll to position [0, 0]
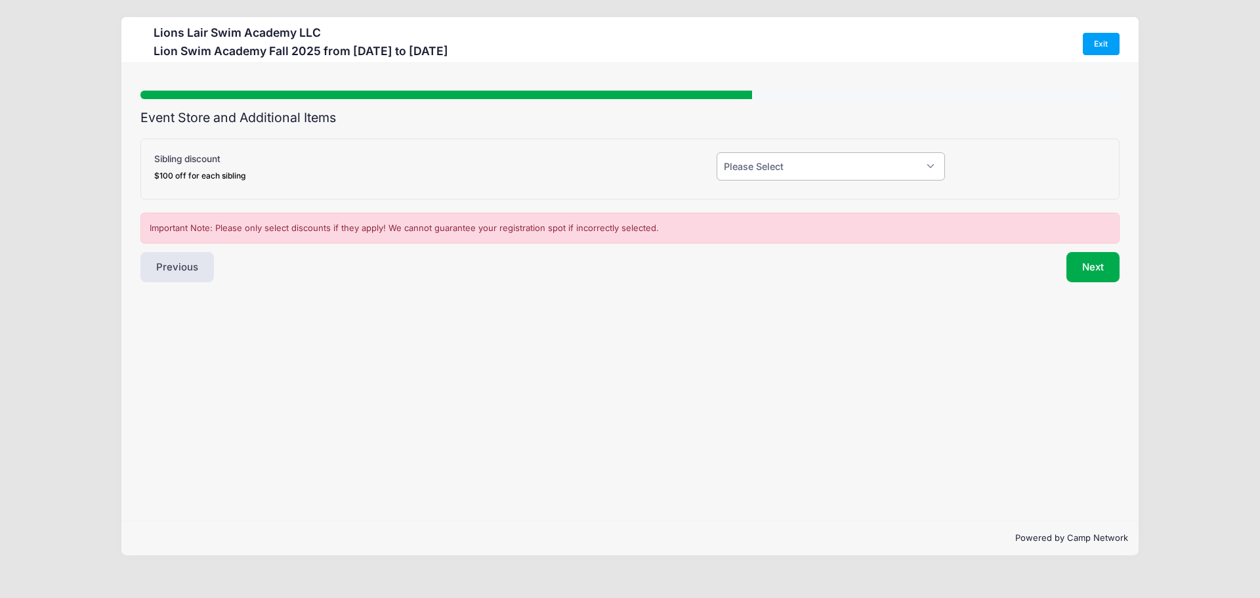
click at [916, 171] on select "Please Select Yes (-$100.00) No" at bounding box center [831, 166] width 228 height 28
select select "0"
click at [717, 152] on select "Please Select Yes (-$100.00) No" at bounding box center [831, 166] width 228 height 28
click at [1086, 270] on button "Next" at bounding box center [1093, 267] width 53 height 30
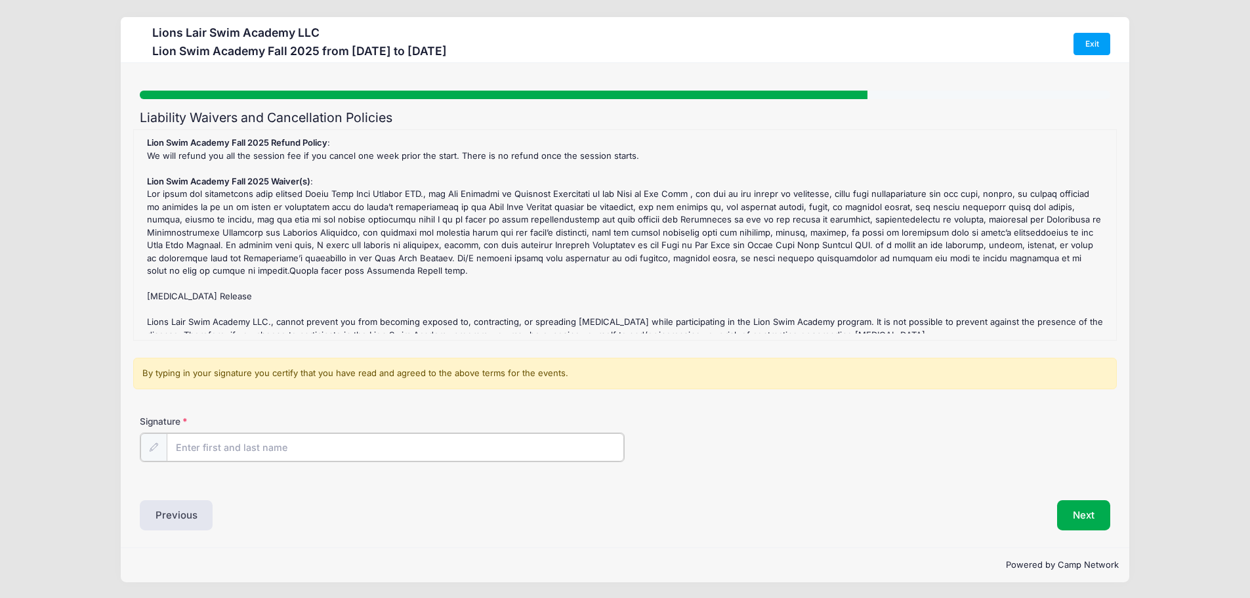
click at [493, 453] on input "Signature" at bounding box center [396, 447] width 458 height 28
type input "Olivia Koentjoro"
click at [1083, 515] on button "Next" at bounding box center [1083, 514] width 53 height 30
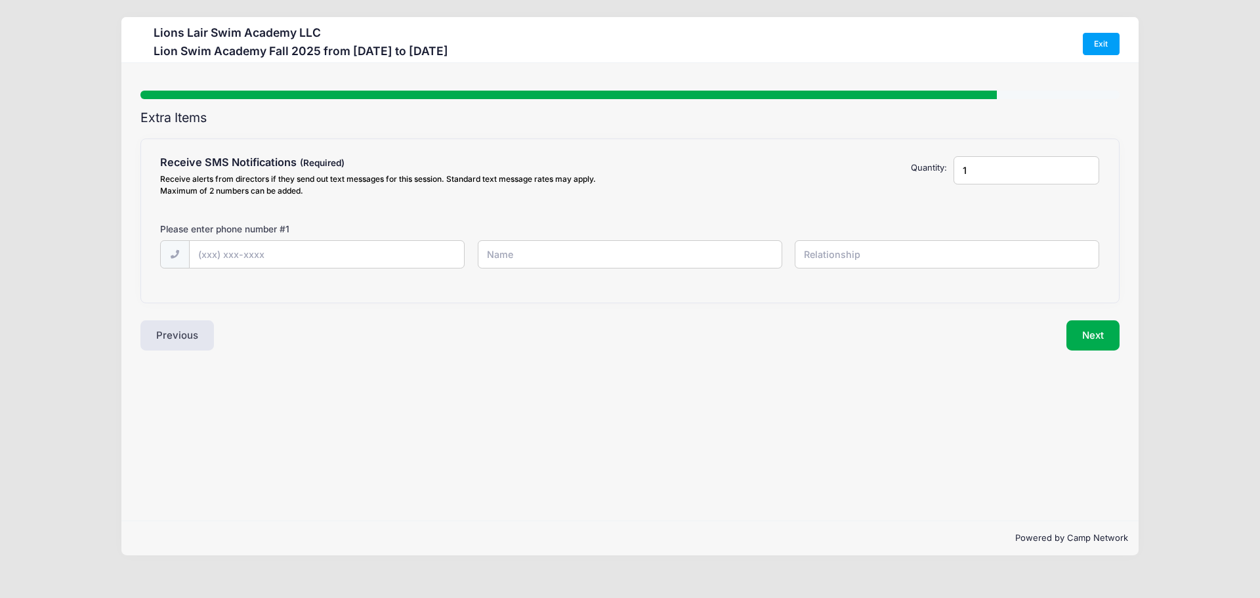
drag, startPoint x: 962, startPoint y: 171, endPoint x: 889, endPoint y: 149, distance: 76.8
click at [889, 149] on div "Receive SMS Notifications Receive alerts from directors if they send out text m…" at bounding box center [630, 220] width 978 height 163
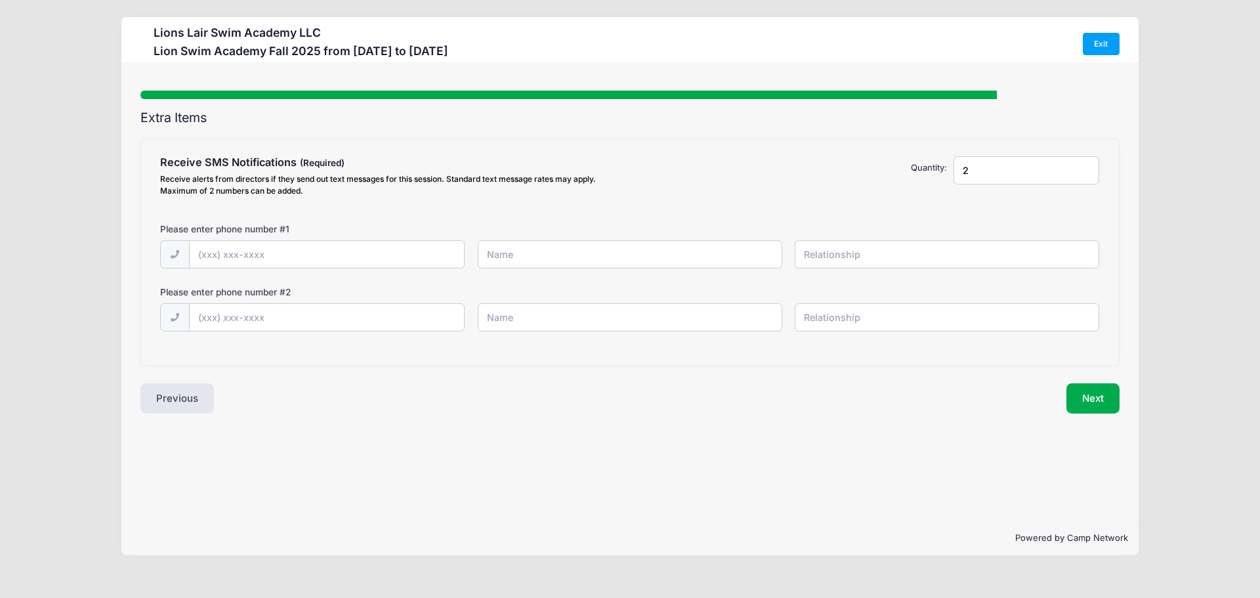
type input "2"
click at [336, 265] on input "text" at bounding box center [327, 255] width 275 height 28
type input "(201) 927-5728"
type input "Olivia Koentjoro"
type input "Mother"
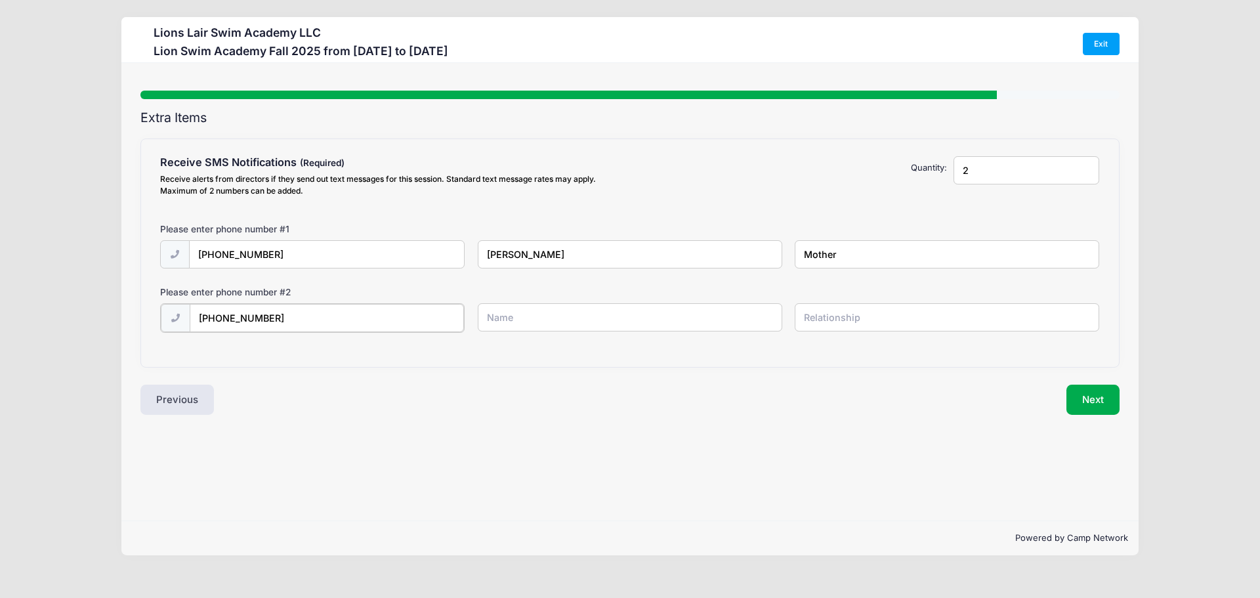
type input "(201) 707-8091"
type input "Hansen Law"
type input "Father"
click at [1114, 407] on button "Next" at bounding box center [1093, 398] width 53 height 30
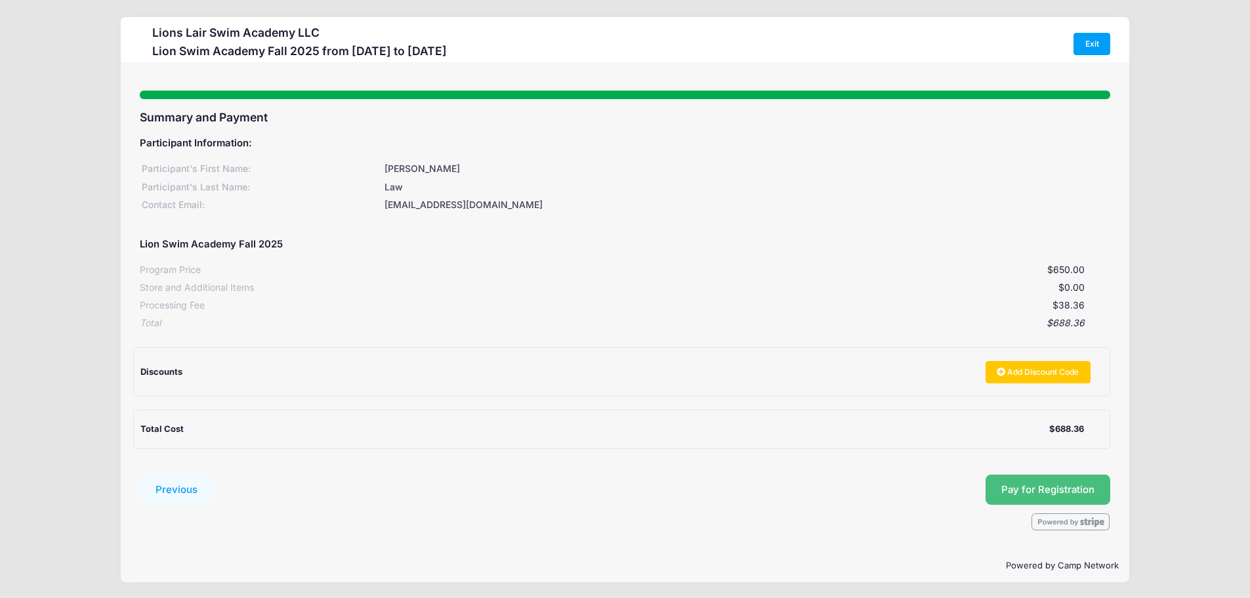
click at [1082, 484] on span "Pay for Registration" at bounding box center [1048, 490] width 93 height 12
